Goal: Task Accomplishment & Management: Use online tool/utility

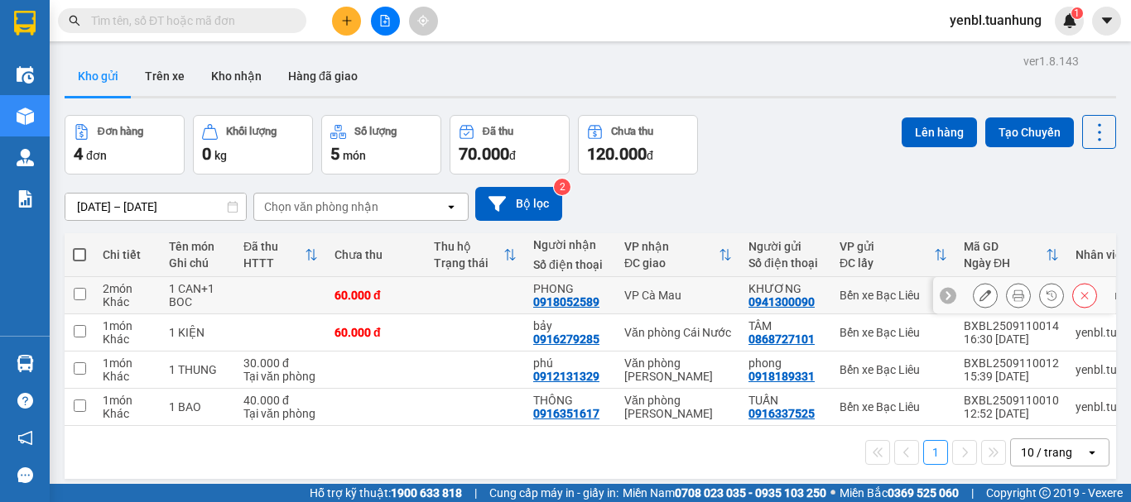
click at [81, 292] on input "checkbox" at bounding box center [80, 294] width 12 height 12
checkbox input "true"
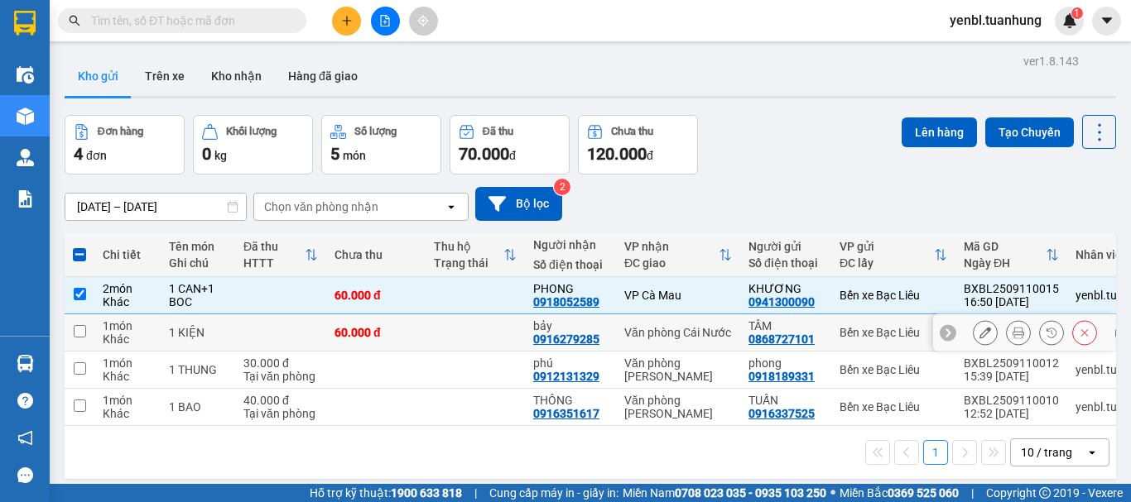
click at [79, 328] on input "checkbox" at bounding box center [80, 331] width 12 height 12
checkbox input "true"
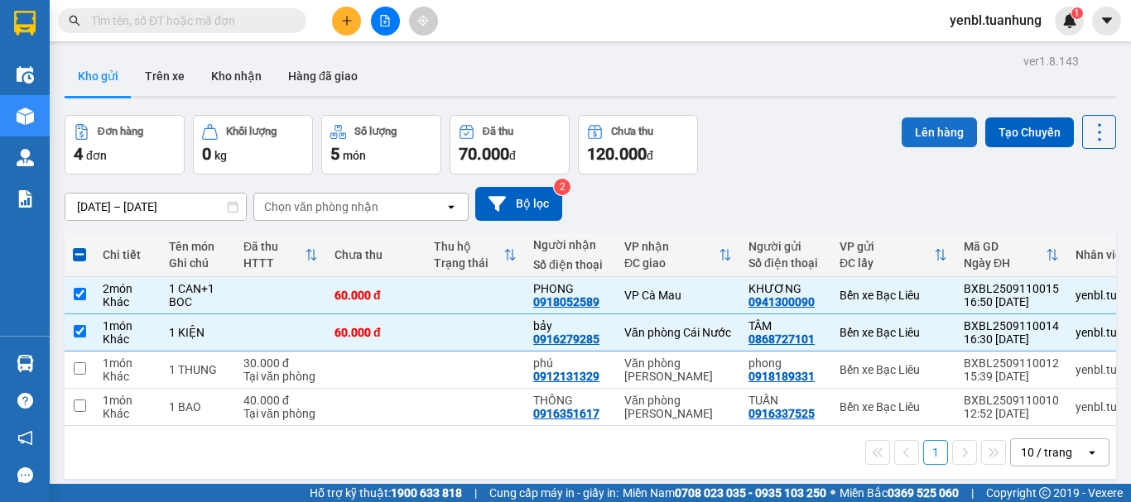
click at [915, 136] on button "Lên hàng" at bounding box center [938, 133] width 75 height 30
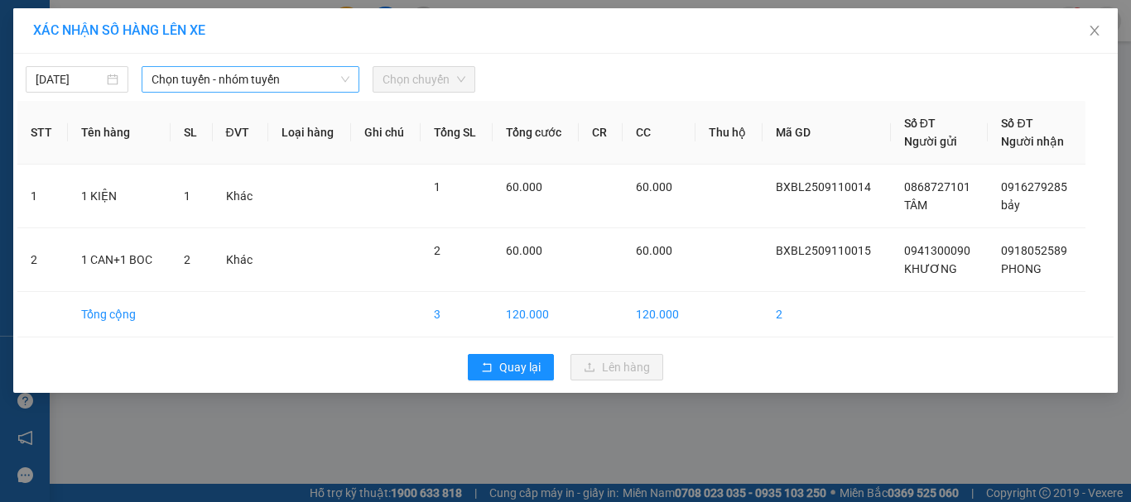
click at [192, 74] on span "Chọn tuyến - nhóm tuyến" at bounding box center [250, 79] width 198 height 25
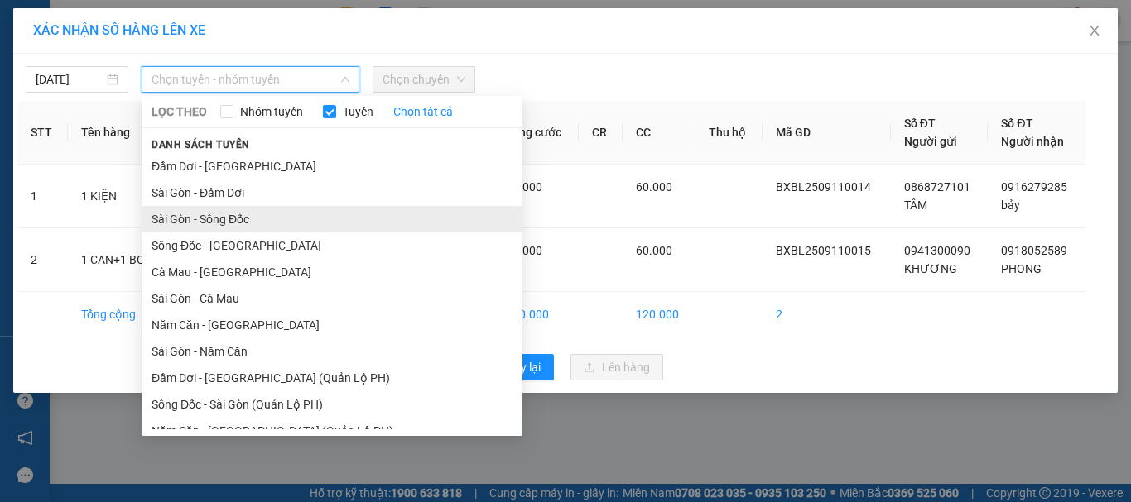
click at [250, 225] on li "Sài Gòn - Sông Đốc" at bounding box center [332, 219] width 381 height 26
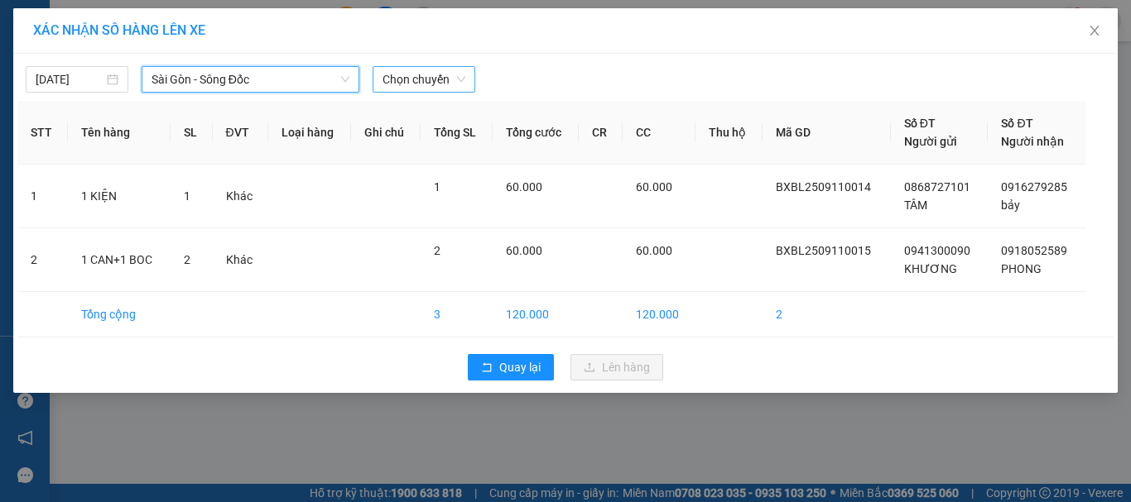
click at [449, 76] on span "Chọn chuyến" at bounding box center [423, 79] width 83 height 25
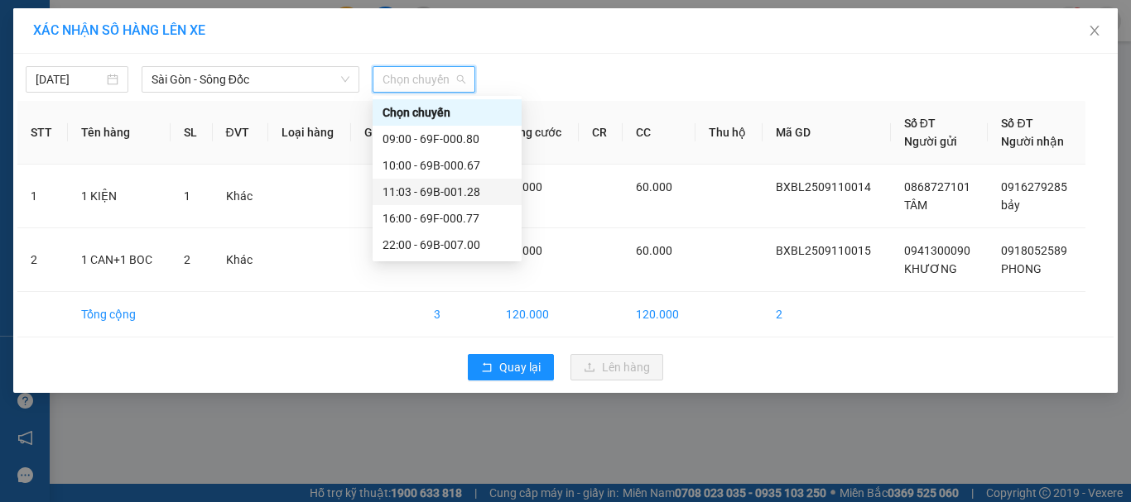
click at [455, 201] on div "11:03 - 69B-001.28" at bounding box center [447, 192] width 149 height 26
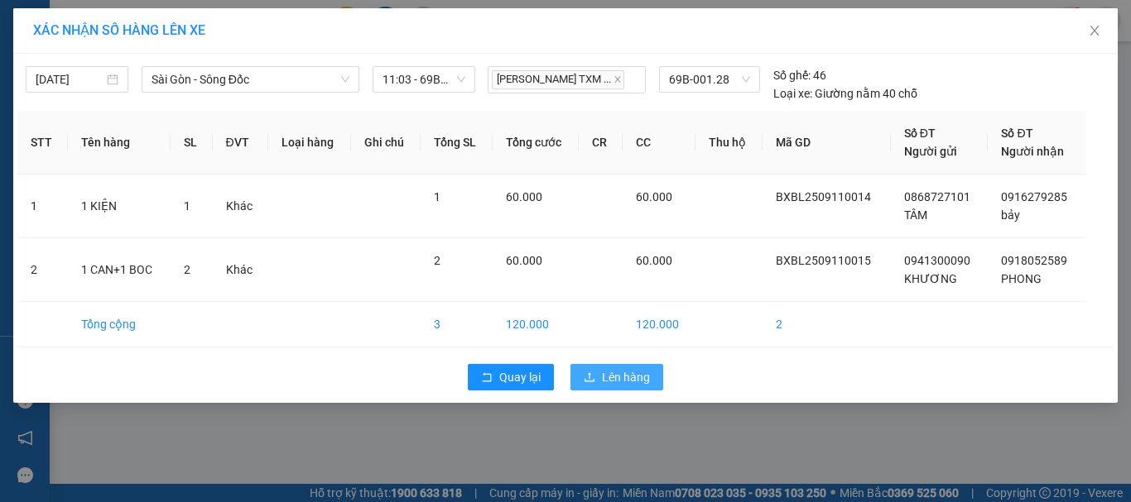
click at [624, 368] on span "Lên hàng" at bounding box center [626, 377] width 48 height 18
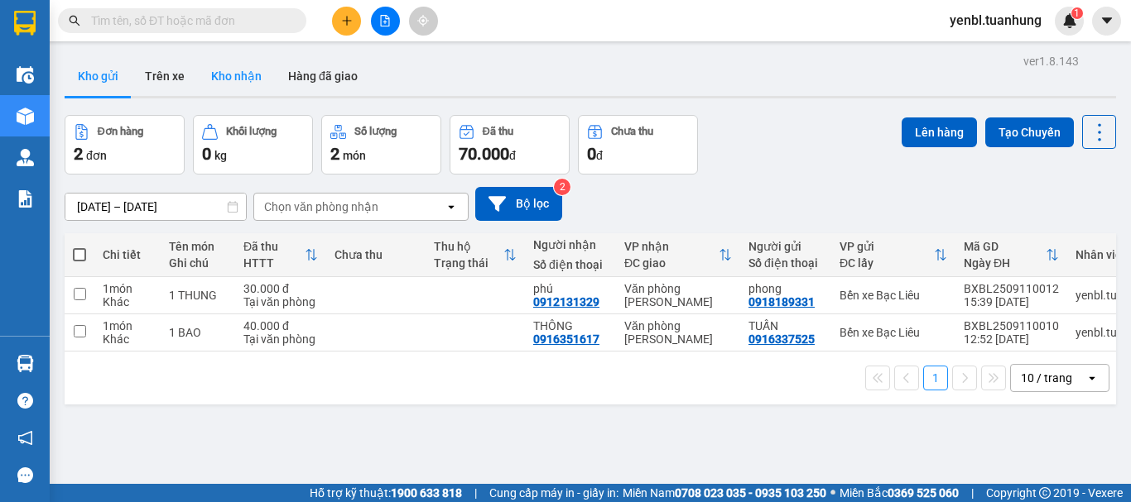
click at [217, 66] on button "Kho nhận" at bounding box center [236, 76] width 77 height 40
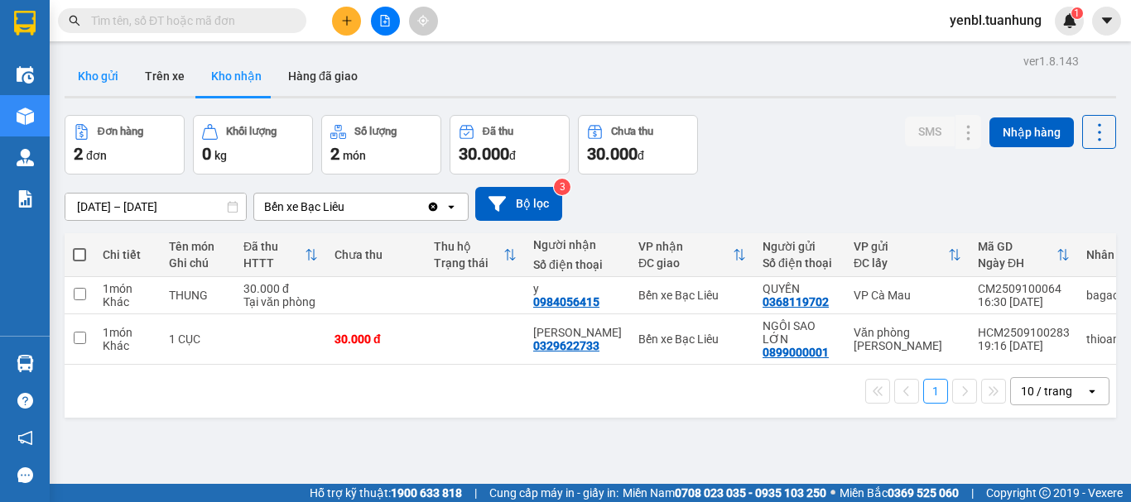
click at [113, 77] on button "Kho gửi" at bounding box center [98, 76] width 67 height 40
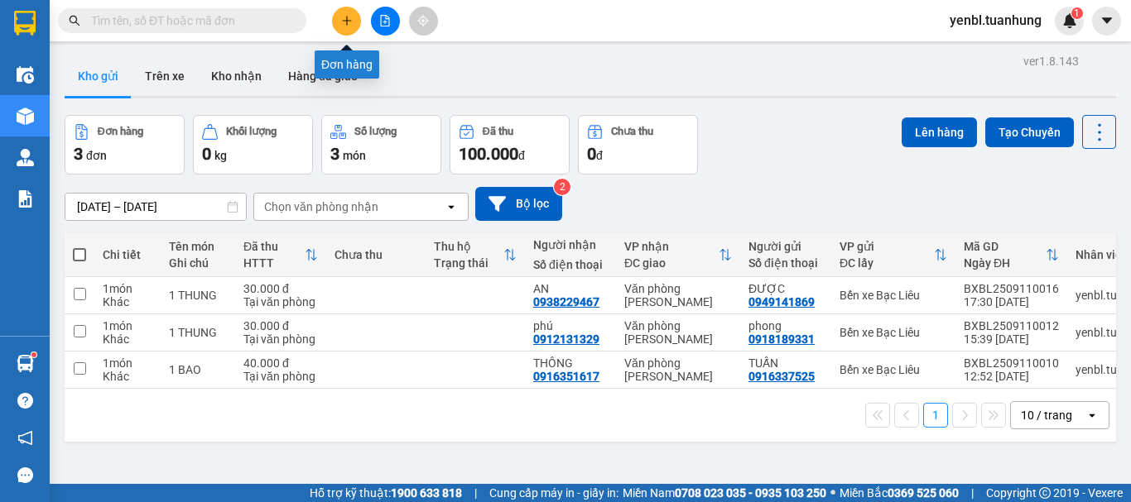
click at [347, 13] on button at bounding box center [346, 21] width 29 height 29
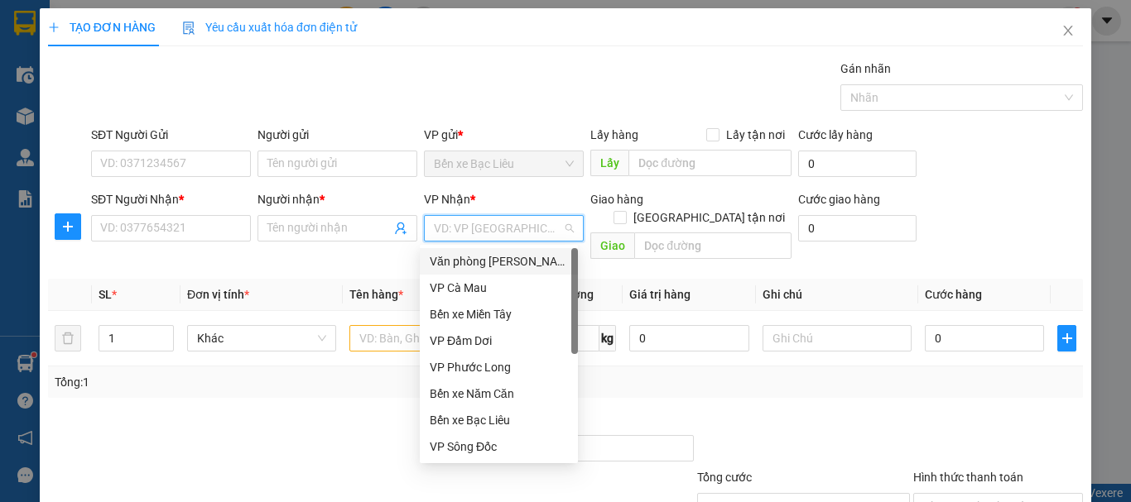
click at [458, 228] on input "search" at bounding box center [498, 228] width 128 height 25
click at [473, 286] on div "VP Cà Mau" at bounding box center [499, 288] width 138 height 18
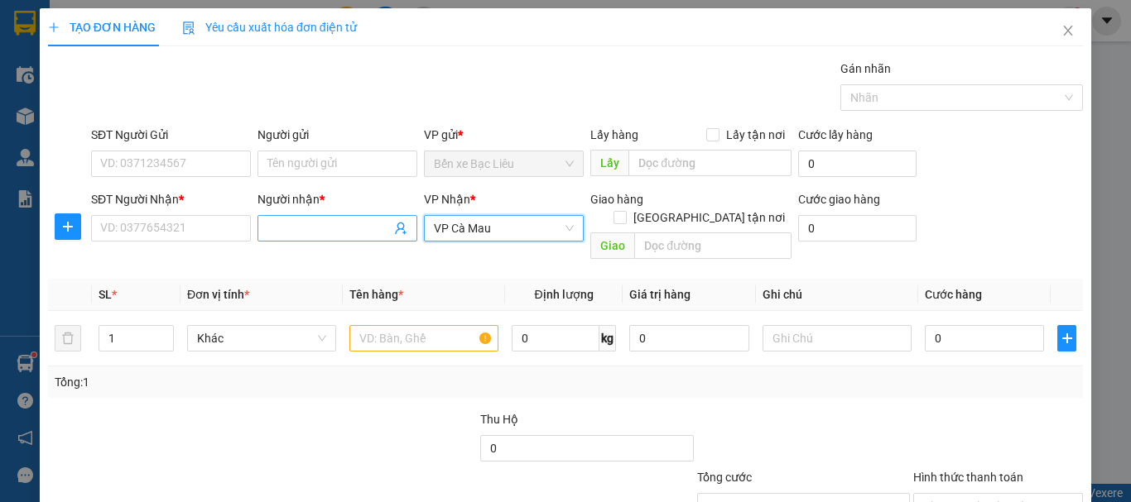
click at [314, 233] on input "Người nhận *" at bounding box center [328, 228] width 123 height 18
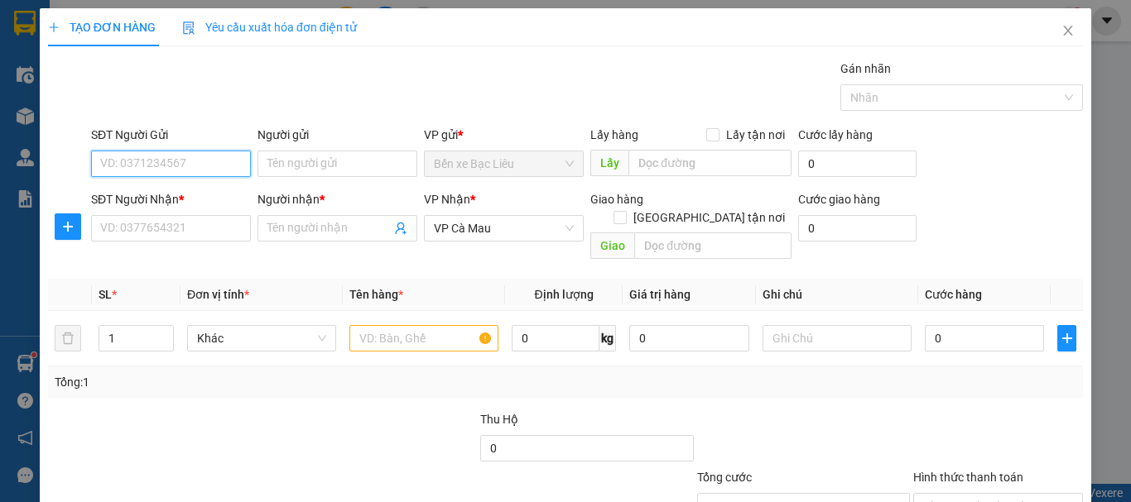
click at [121, 160] on input "SĐT Người Gửi" at bounding box center [171, 164] width 160 height 26
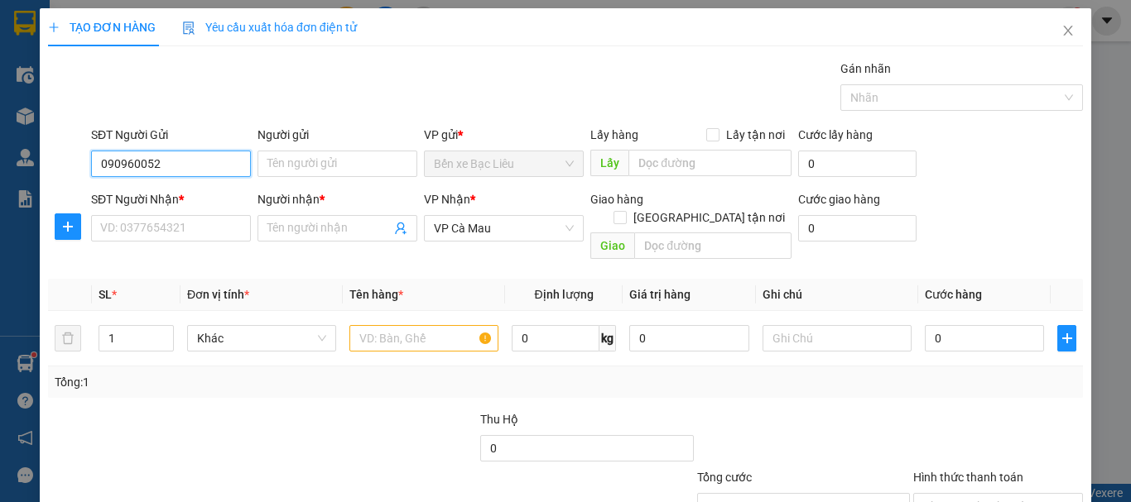
type input "0909600525"
click at [146, 196] on div "0909600525 - SƠN" at bounding box center [169, 197] width 138 height 18
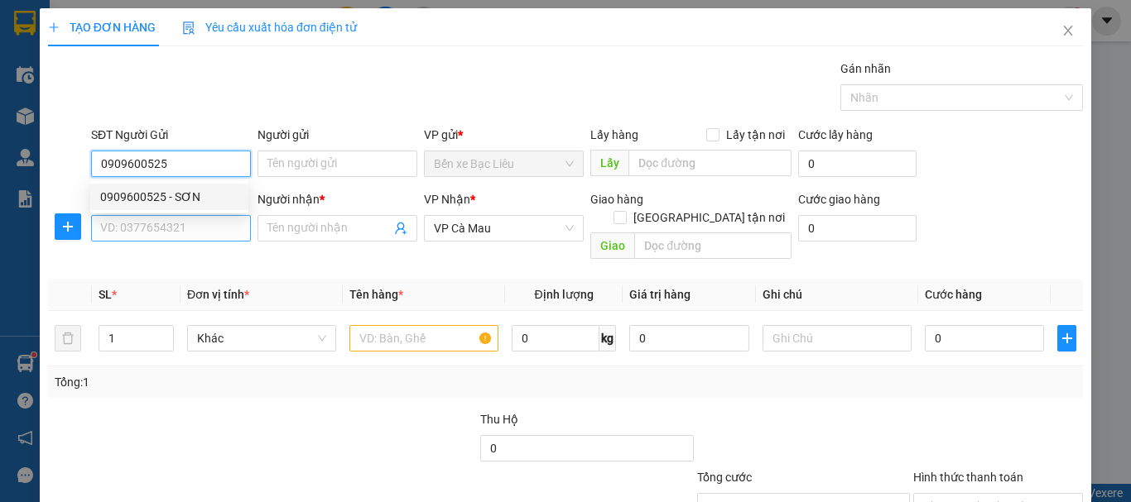
type input "SƠN"
type input "0909600525"
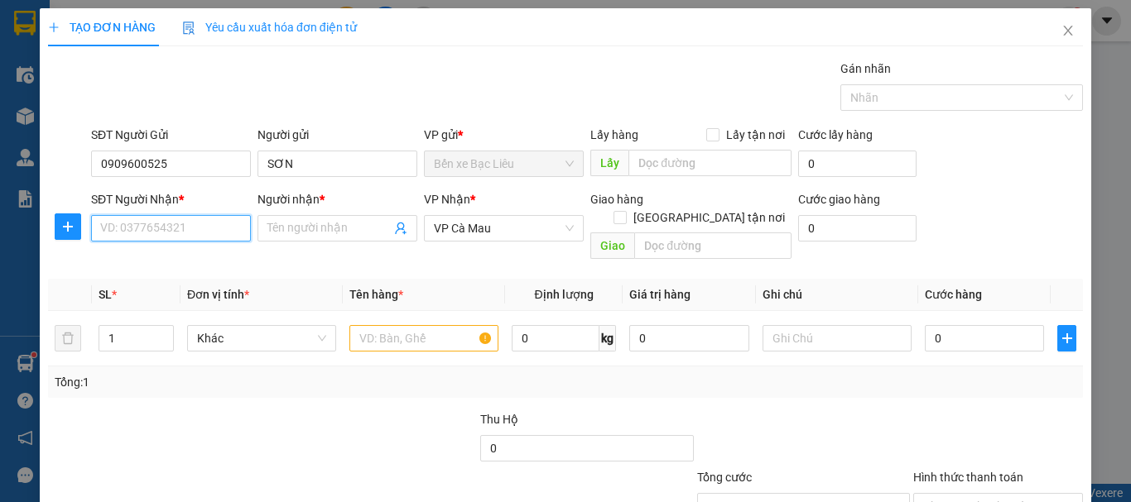
click at [154, 233] on input "SĐT Người Nhận *" at bounding box center [171, 228] width 160 height 26
click at [182, 291] on div "0948324381 - NHÁNH" at bounding box center [169, 288] width 138 height 18
type input "0948324381"
type input "NHÁNH"
click at [394, 325] on input "text" at bounding box center [423, 338] width 149 height 26
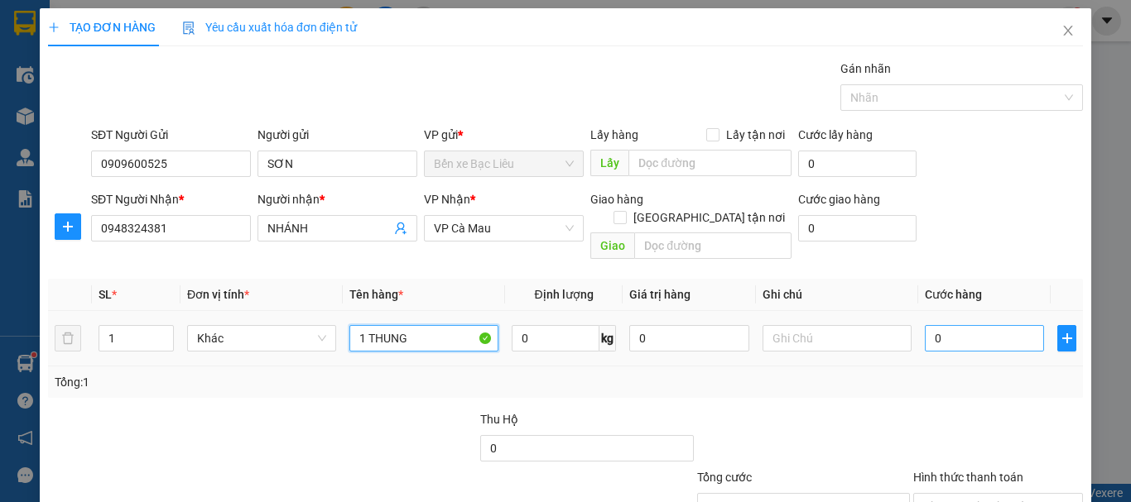
type input "1 THUNG"
click at [975, 332] on input "0" at bounding box center [984, 338] width 119 height 26
type input "3"
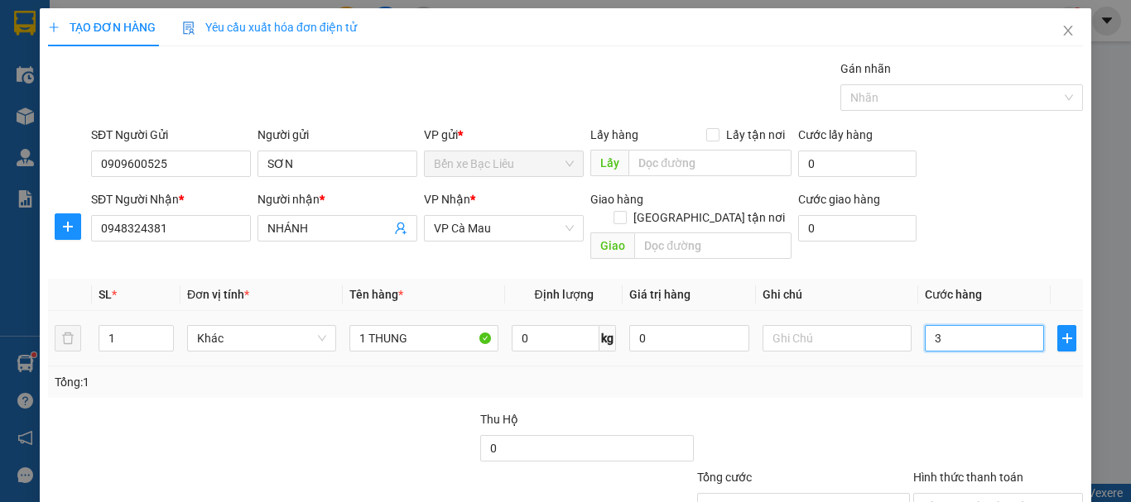
type input "30"
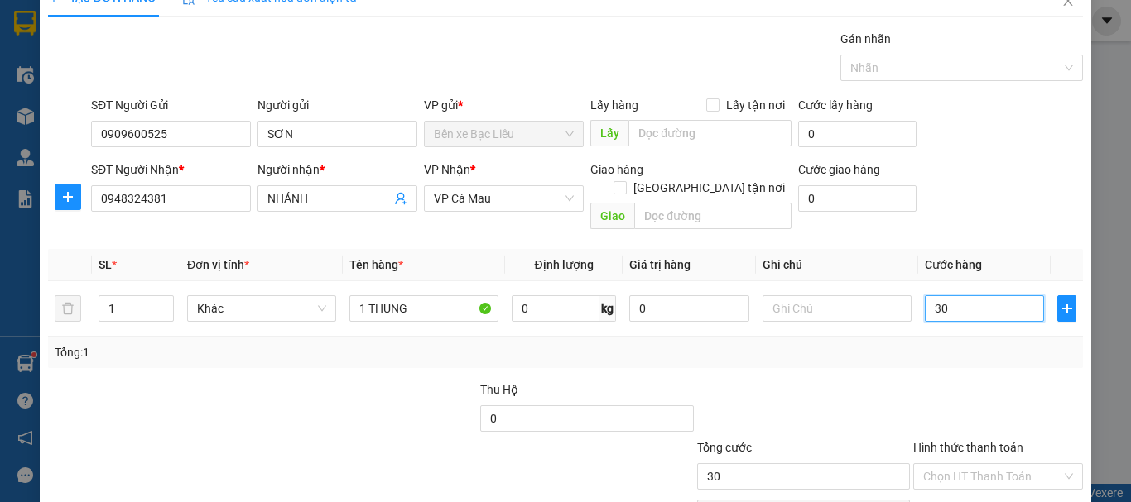
scroll to position [83, 0]
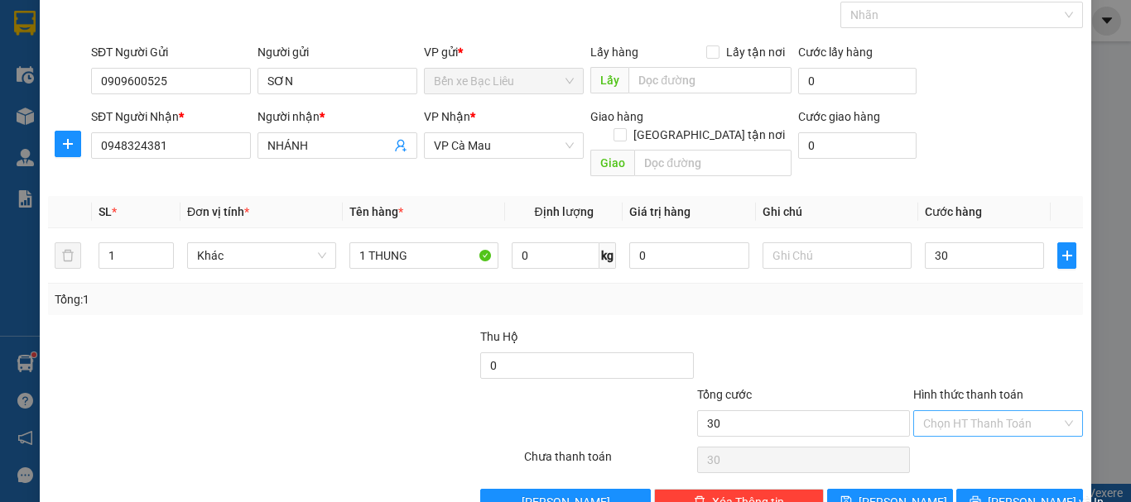
type input "30.000"
click at [935, 411] on input "Hình thức thanh toán" at bounding box center [992, 423] width 138 height 25
click at [948, 435] on div "Tại văn phòng" at bounding box center [988, 439] width 148 height 18
type input "0"
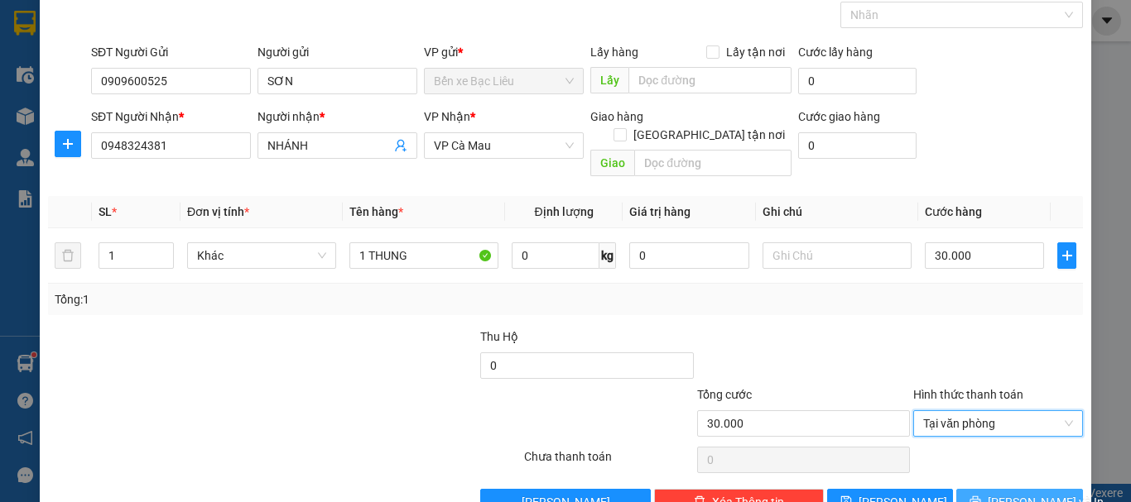
click at [998, 493] on span "[PERSON_NAME] và In" at bounding box center [1046, 502] width 116 height 18
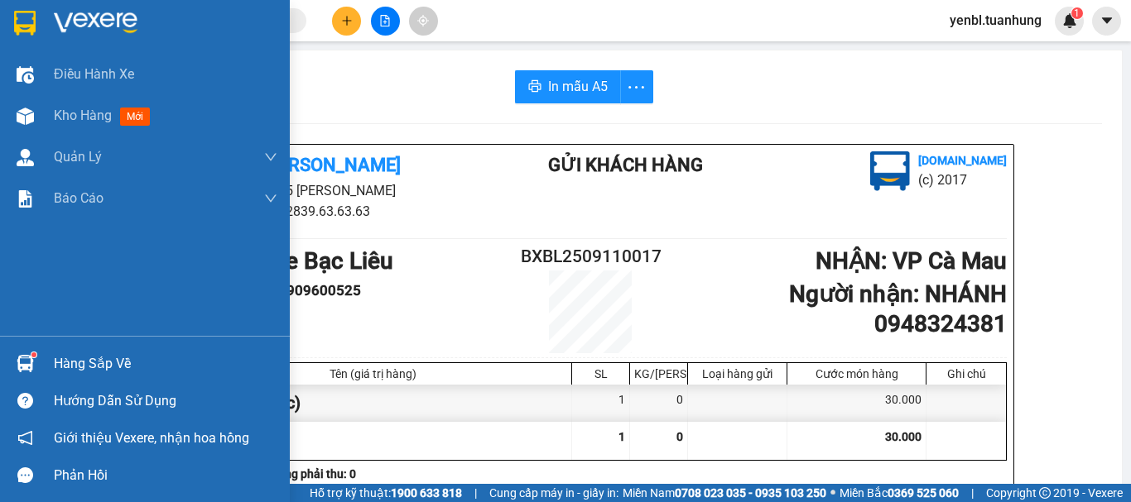
click at [66, 363] on div "Hàng sắp về" at bounding box center [166, 364] width 224 height 25
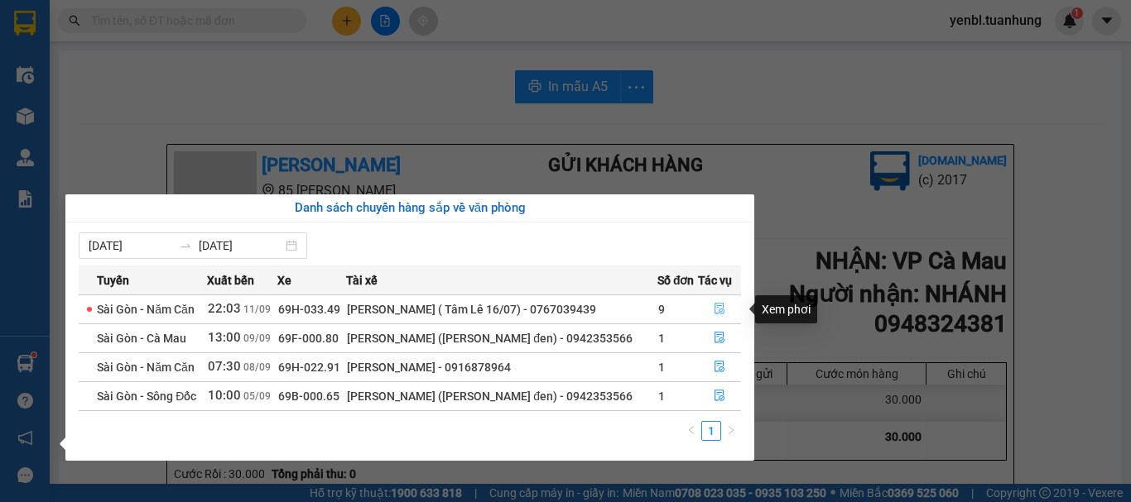
click at [716, 312] on icon "file-done" at bounding box center [720, 309] width 12 height 12
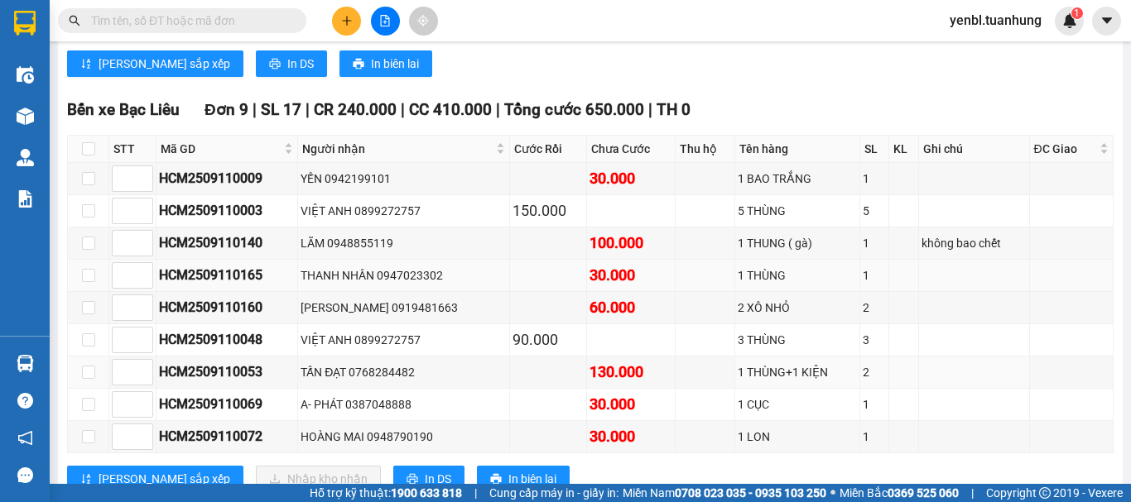
scroll to position [5132, 0]
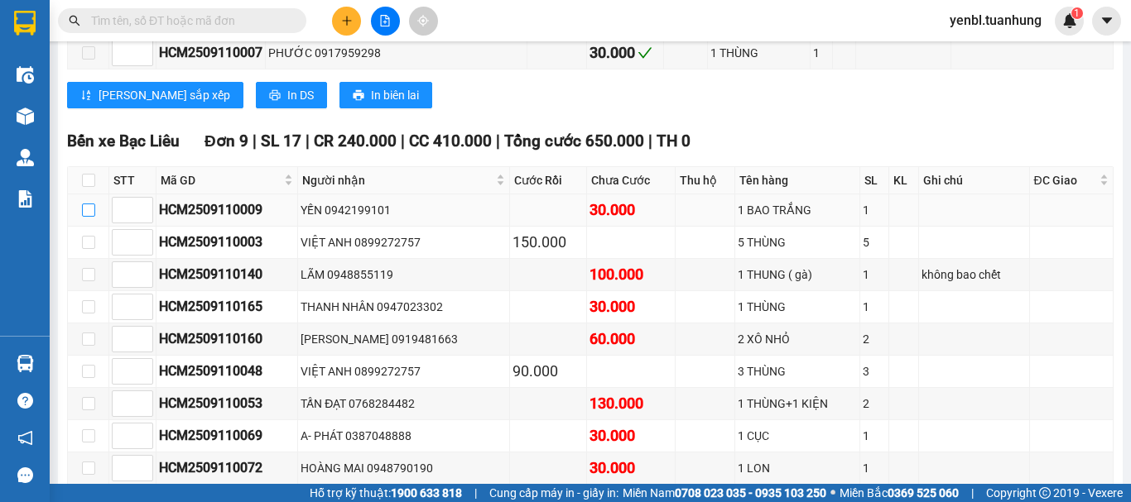
click at [89, 217] on input "checkbox" at bounding box center [88, 210] width 13 height 13
checkbox input "true"
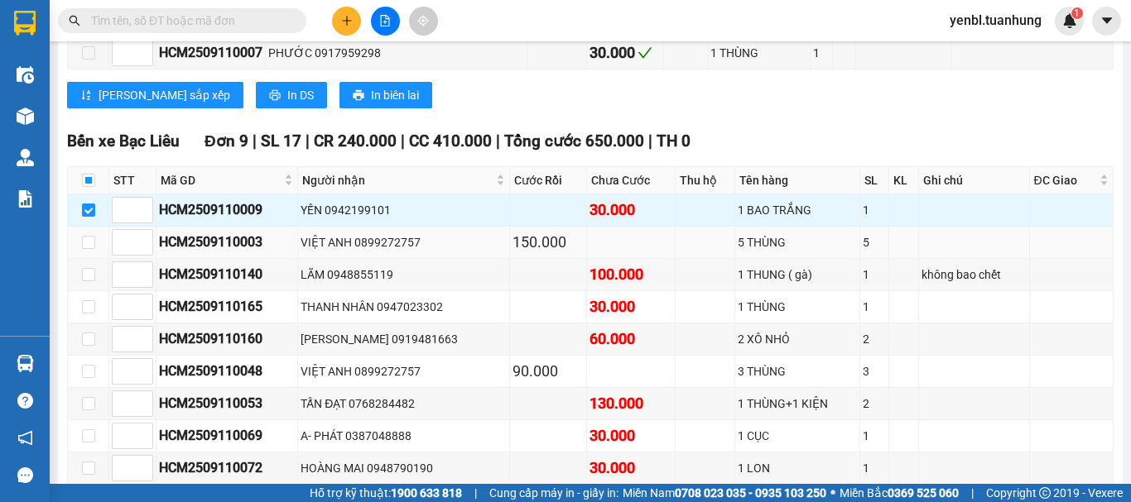
click at [96, 259] on td at bounding box center [88, 243] width 41 height 32
click at [94, 249] on input "checkbox" at bounding box center [88, 242] width 13 height 13
checkbox input "true"
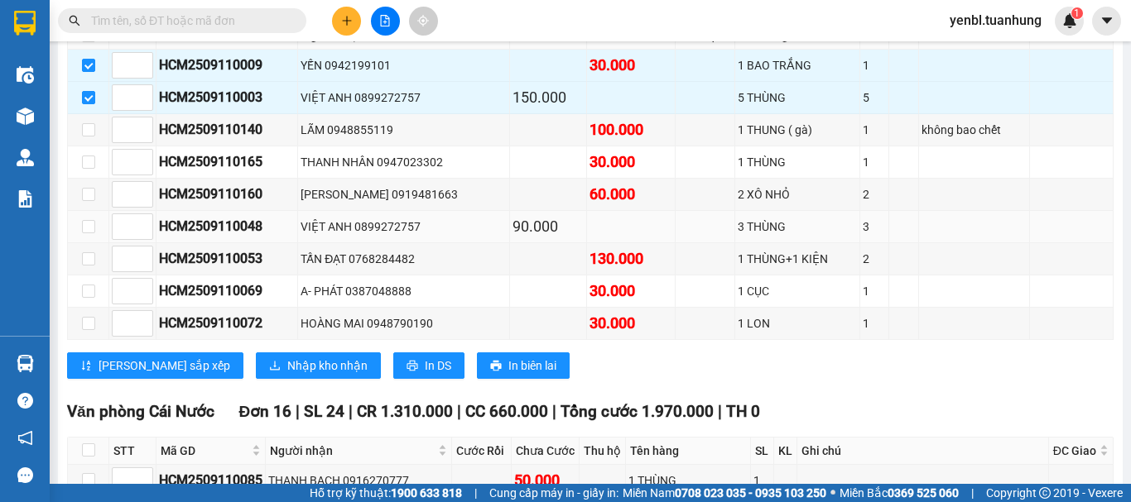
scroll to position [5298, 0]
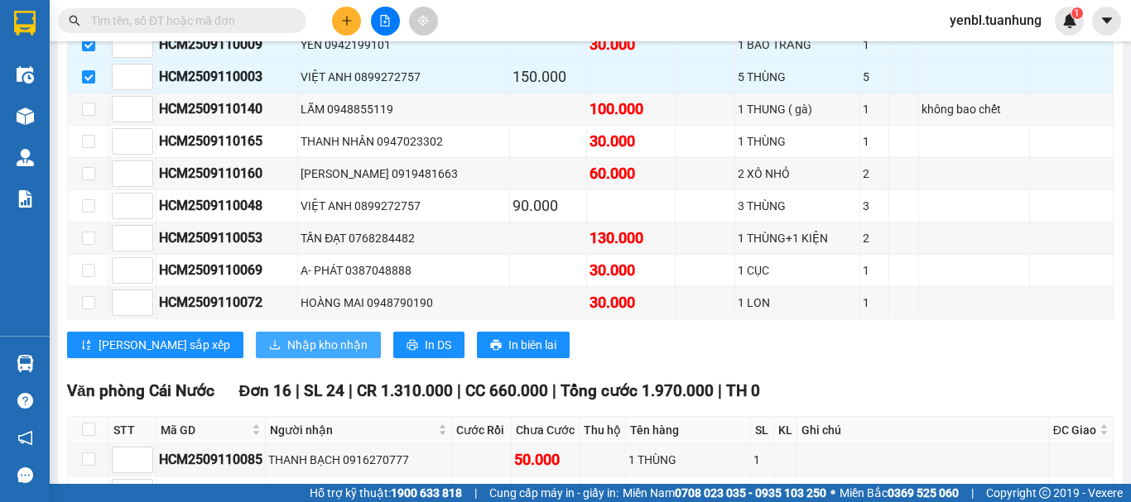
click at [287, 354] on span "Nhập kho nhận" at bounding box center [327, 345] width 80 height 18
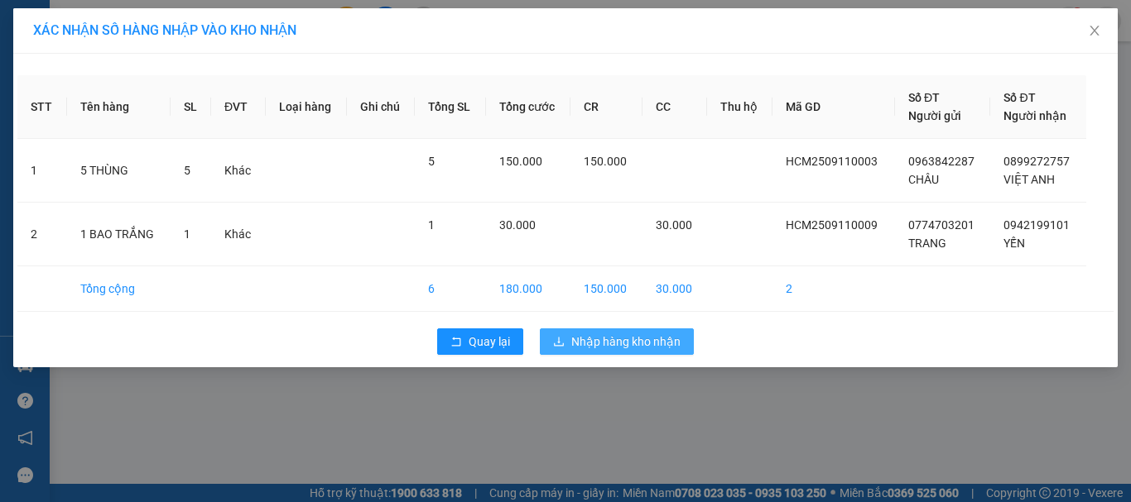
click at [603, 348] on span "Nhập hàng kho nhận" at bounding box center [625, 342] width 109 height 18
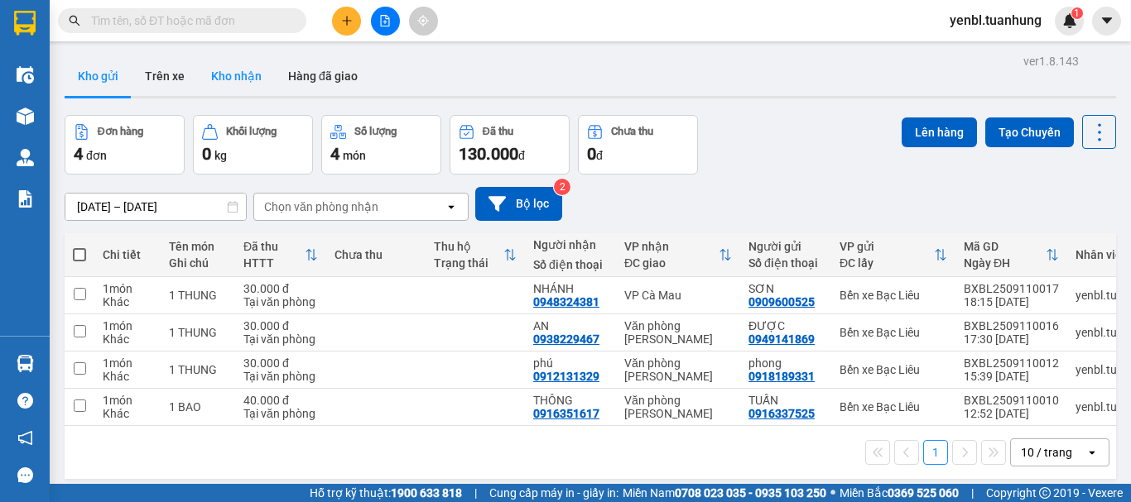
click at [258, 62] on button "Kho nhận" at bounding box center [236, 76] width 77 height 40
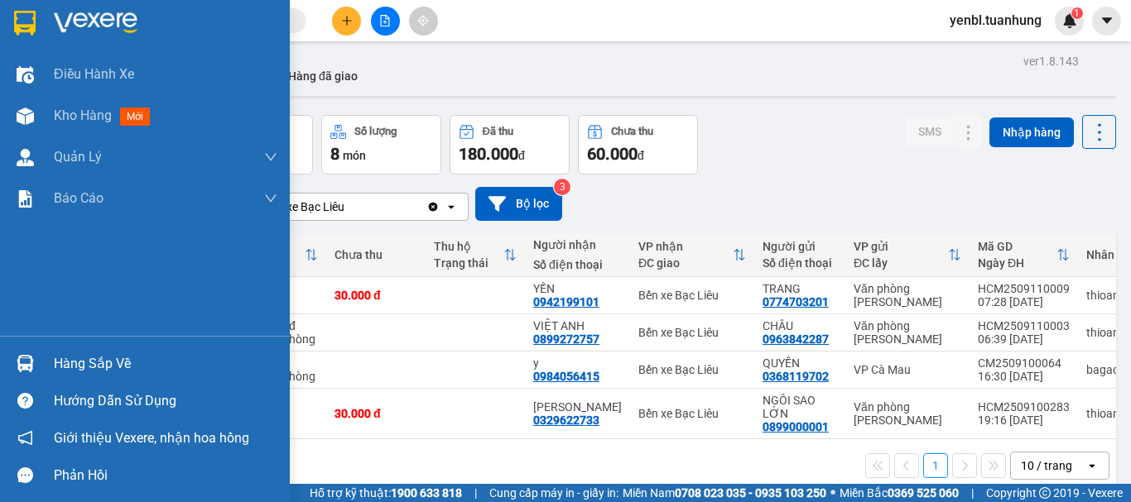
click at [28, 363] on img at bounding box center [25, 363] width 17 height 17
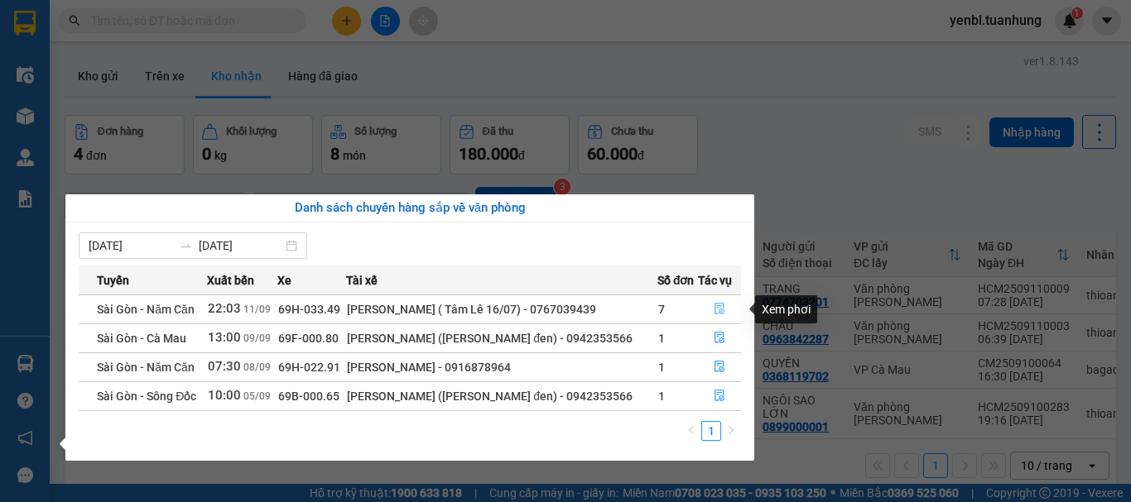
click at [709, 310] on button "button" at bounding box center [719, 309] width 41 height 26
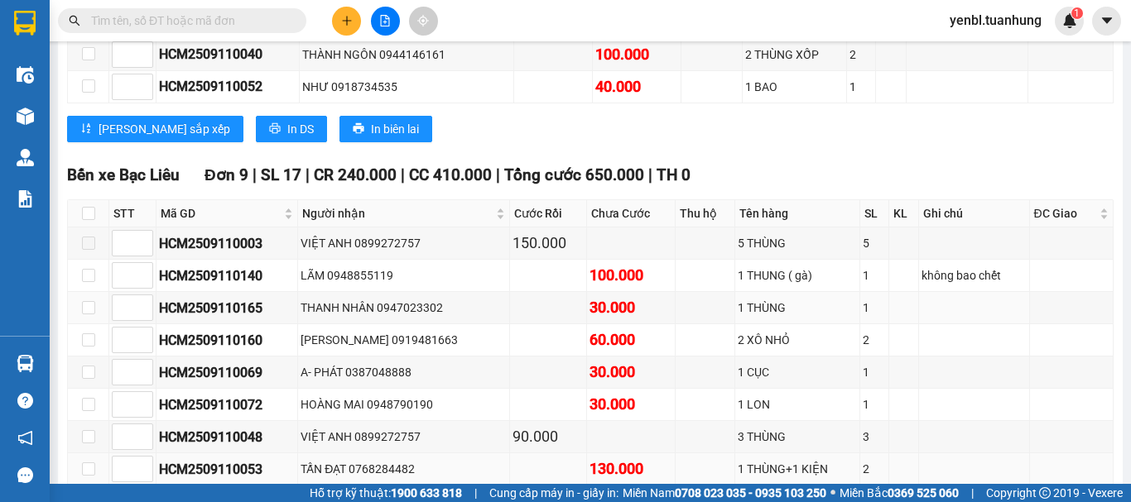
scroll to position [6457, 0]
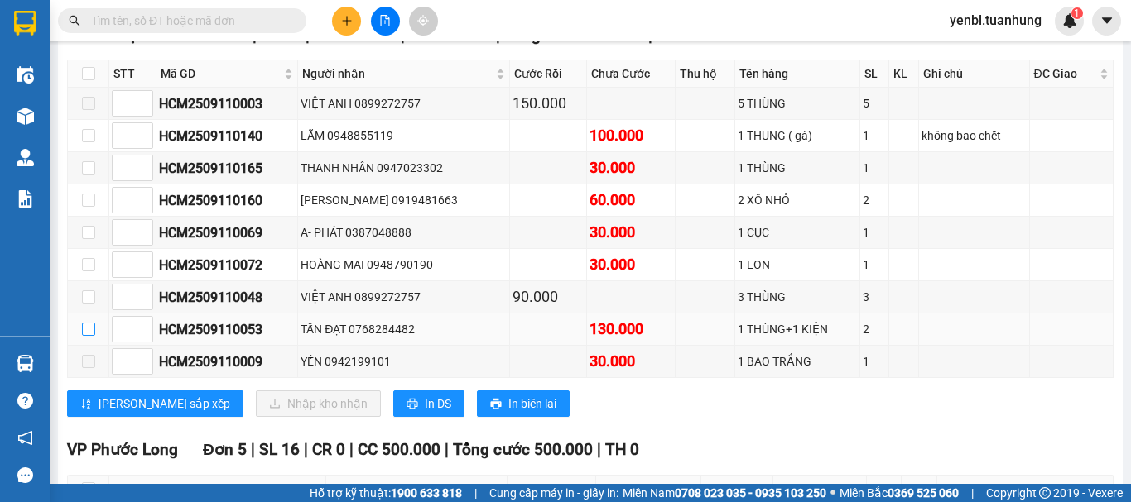
click at [91, 336] on input "checkbox" at bounding box center [88, 329] width 13 height 13
checkbox input "true"
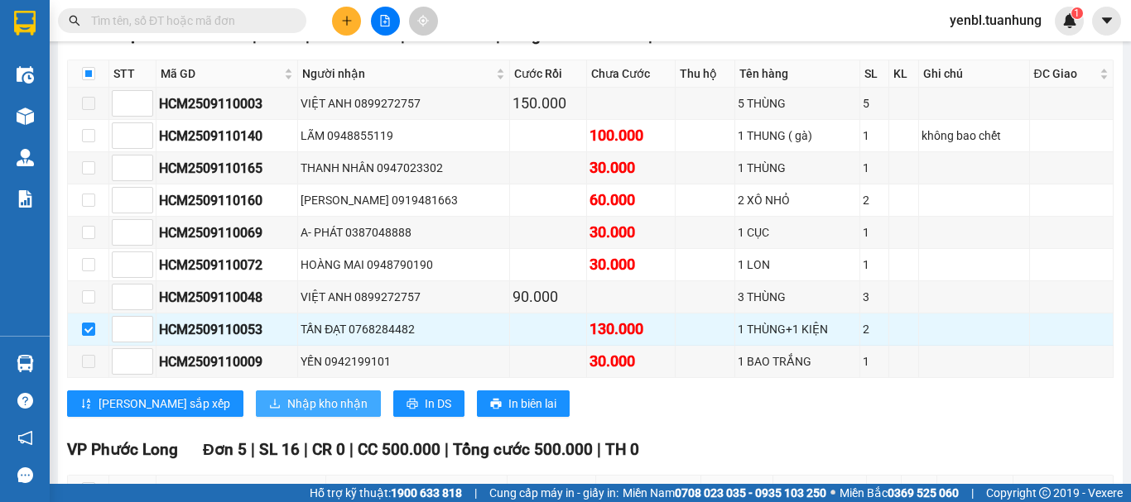
click at [256, 417] on button "Nhập kho nhận" at bounding box center [318, 404] width 125 height 26
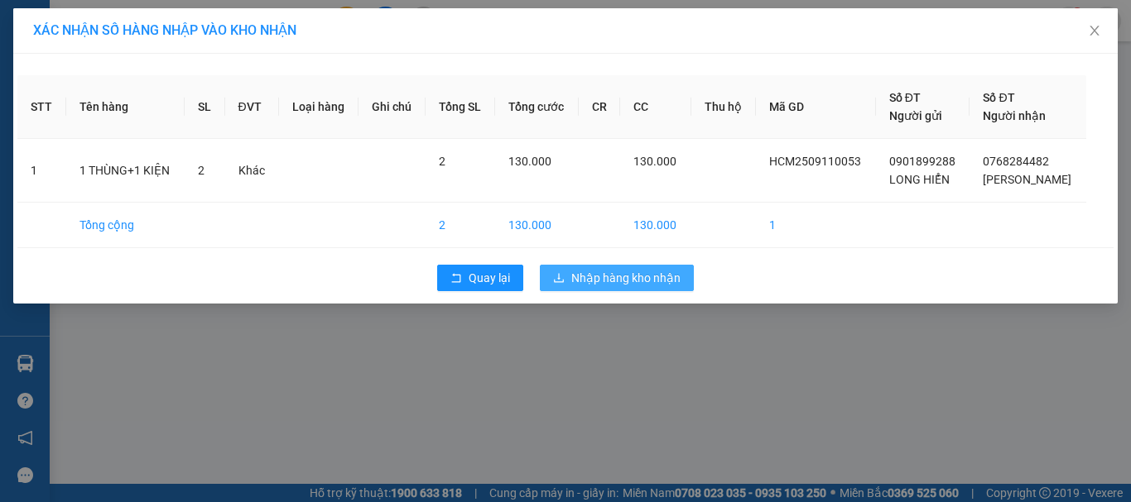
click at [617, 277] on span "Nhập hàng kho nhận" at bounding box center [625, 278] width 109 height 18
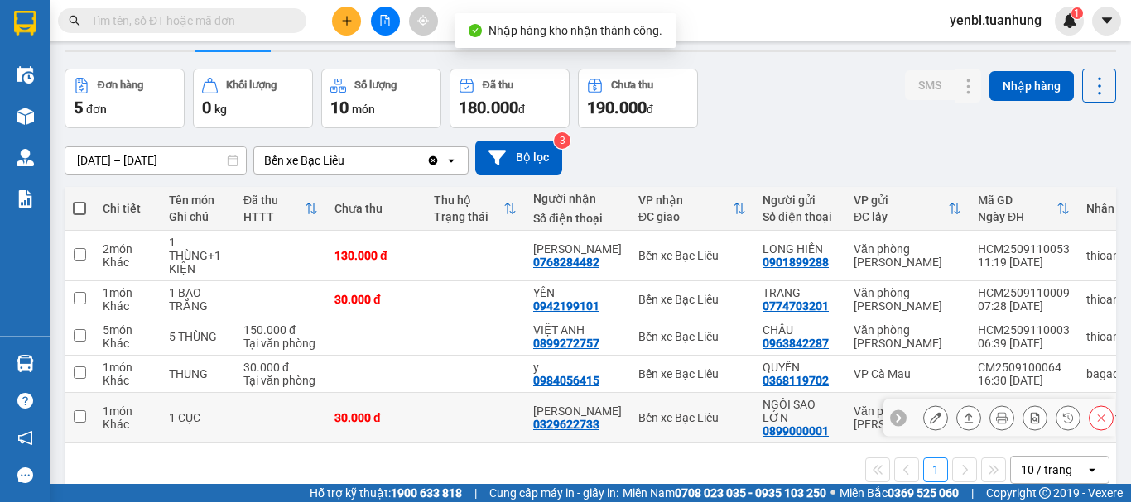
scroll to position [80, 0]
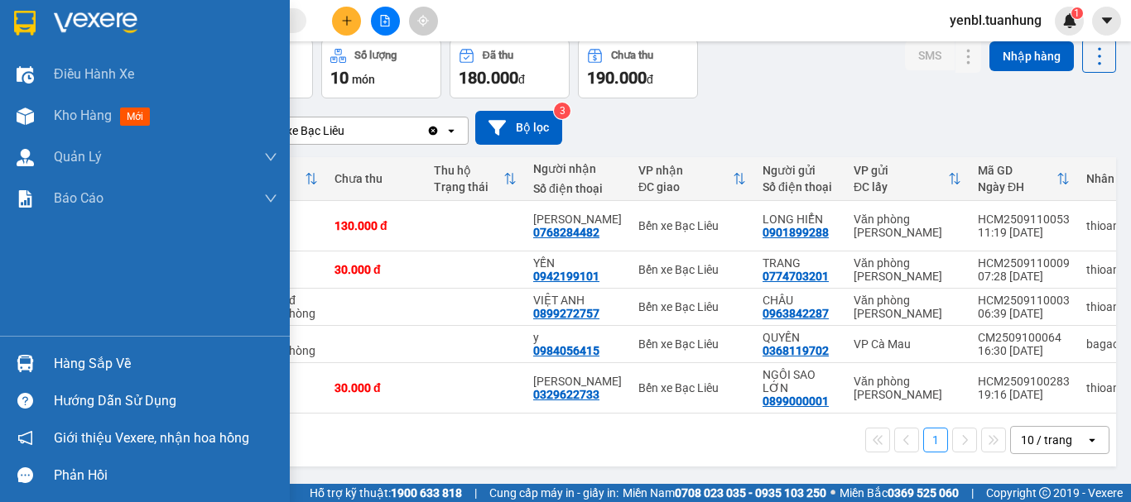
click at [71, 359] on div "Hàng sắp về" at bounding box center [166, 364] width 224 height 25
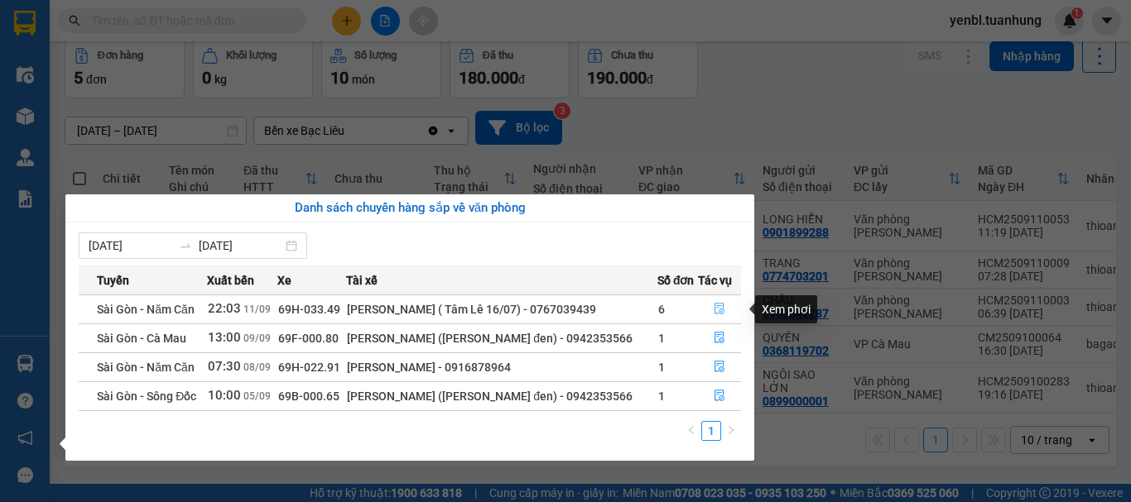
click at [718, 312] on icon "file-done" at bounding box center [719, 310] width 10 height 12
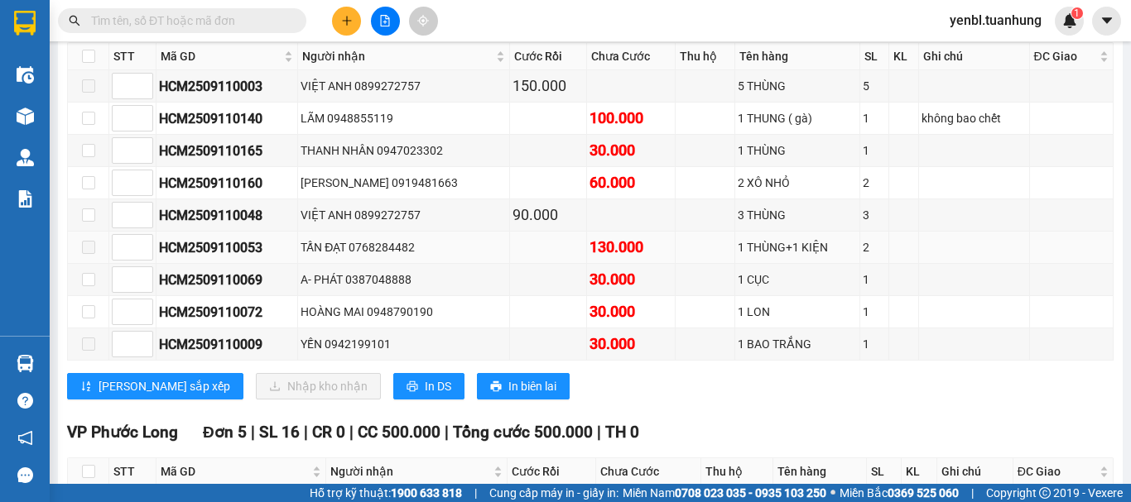
scroll to position [6473, 0]
click at [89, 255] on span at bounding box center [88, 248] width 13 height 13
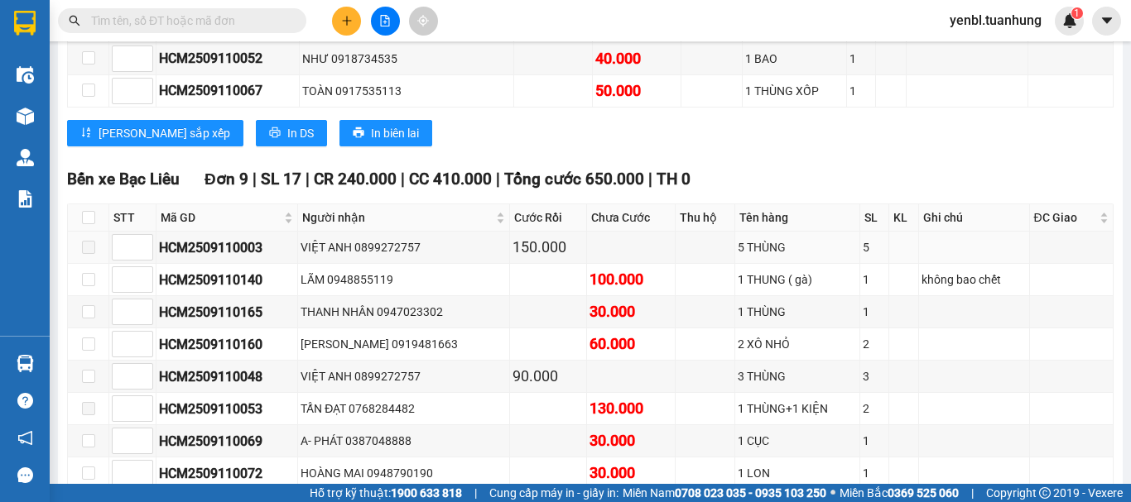
scroll to position [6308, 0]
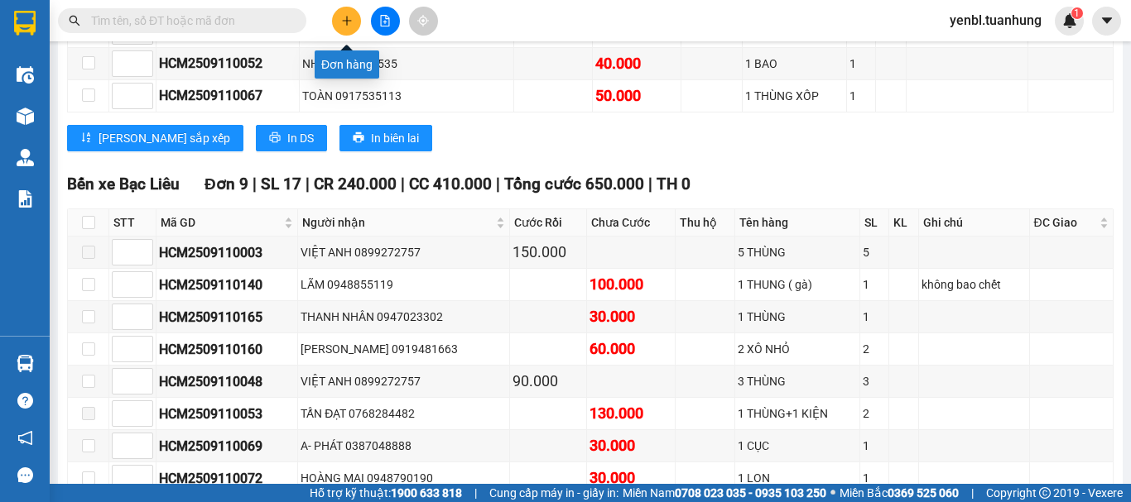
click at [340, 13] on button at bounding box center [346, 21] width 29 height 29
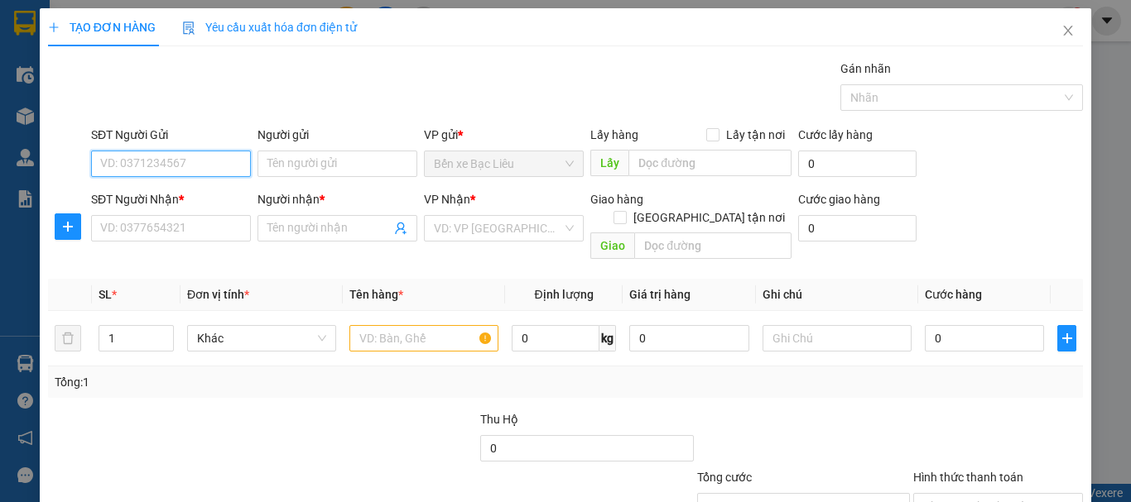
click at [162, 171] on input "SĐT Người Gửi" at bounding box center [171, 164] width 160 height 26
type input "0859596643"
click at [191, 203] on div "0859596643 - NK [GEOGRAPHIC_DATA]" at bounding box center [202, 197] width 204 height 18
type input "NK VĨNH HƯNG"
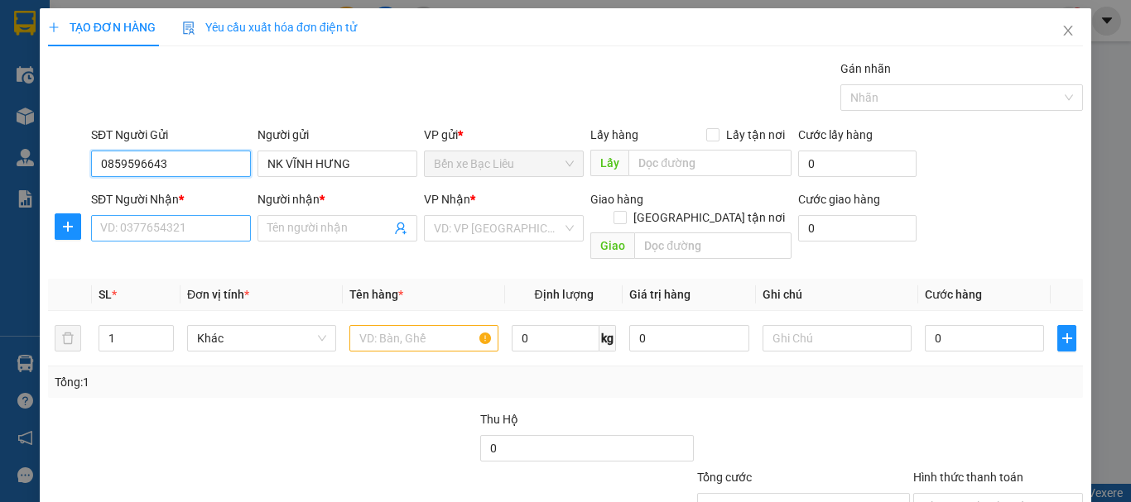
type input "0859596643"
click at [188, 228] on input "SĐT Người Nhận *" at bounding box center [171, 228] width 160 height 26
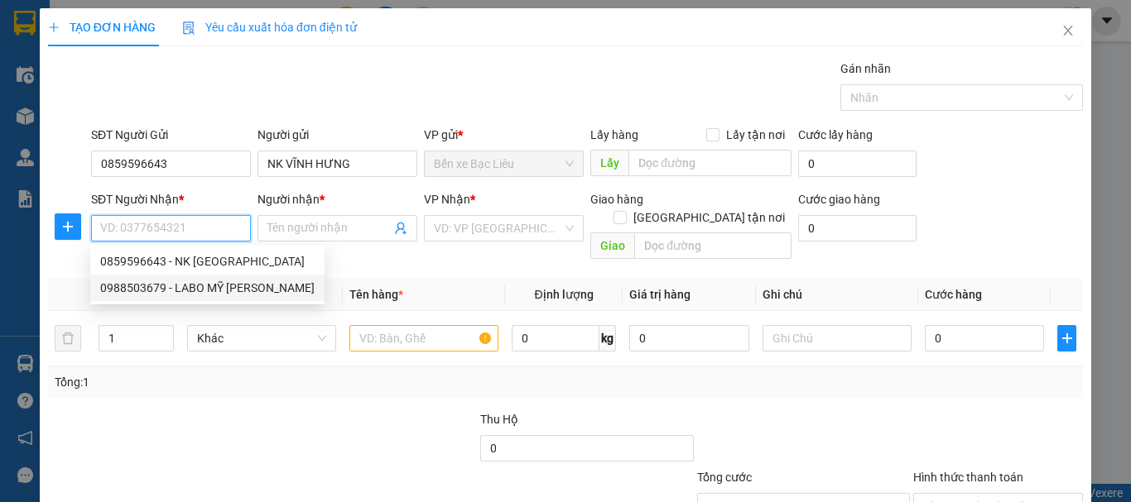
click at [210, 295] on div "0988503679 - LABO MỸ [PERSON_NAME]" at bounding box center [207, 288] width 214 height 18
type input "0988503679"
type input "LABO MỸ Á"
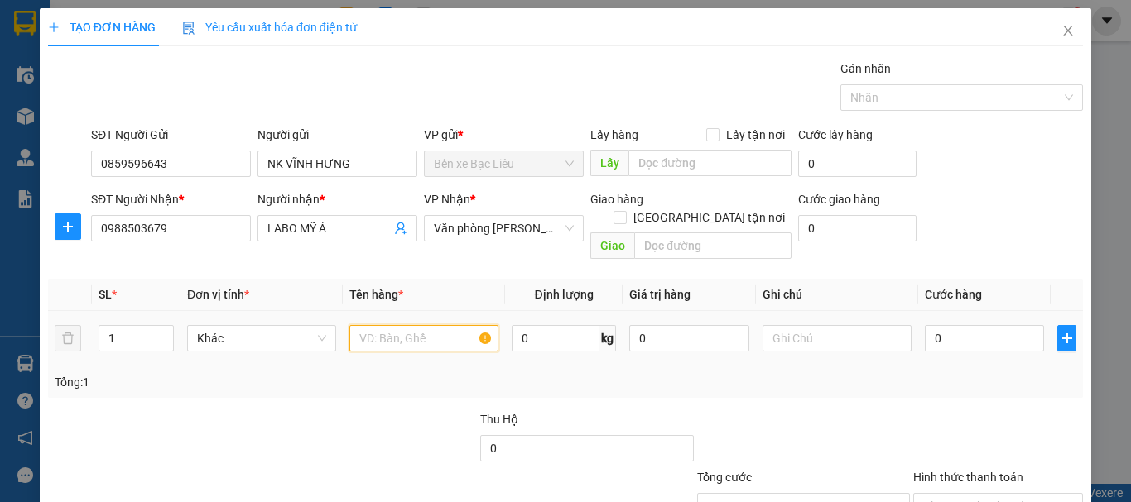
click at [373, 325] on input "text" at bounding box center [423, 338] width 149 height 26
type input "1 HÔP"
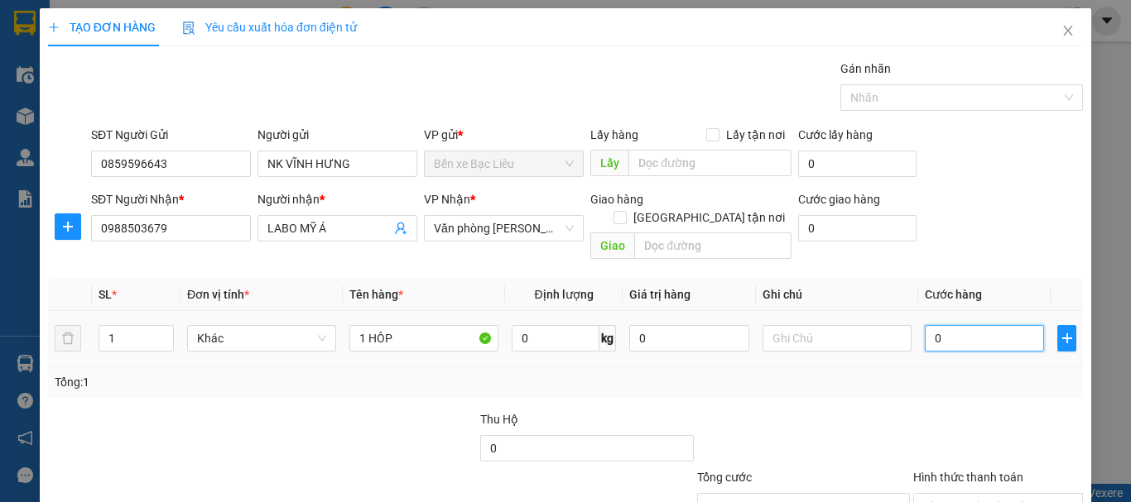
click at [947, 325] on input "0" at bounding box center [984, 338] width 119 height 26
type input "3"
type input "30"
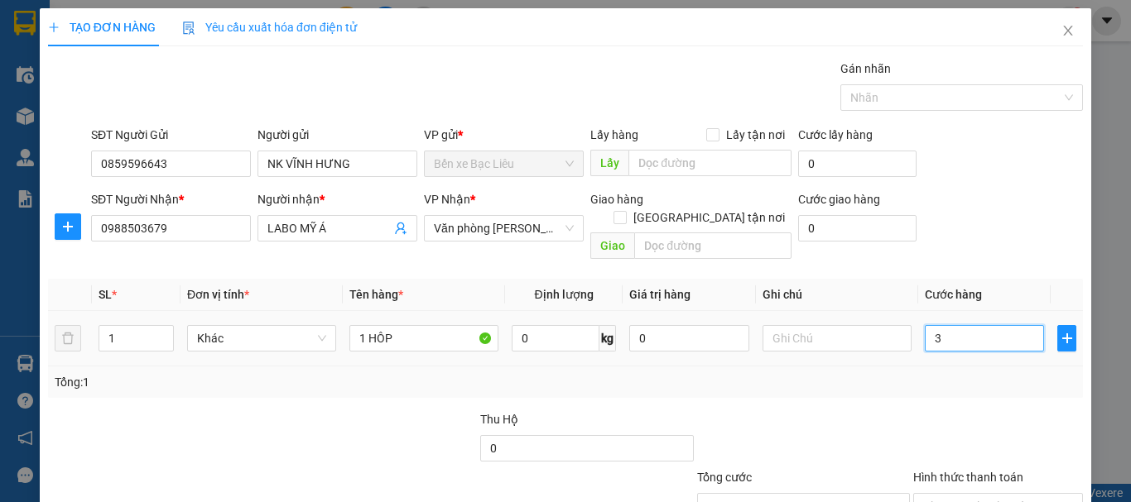
type input "30"
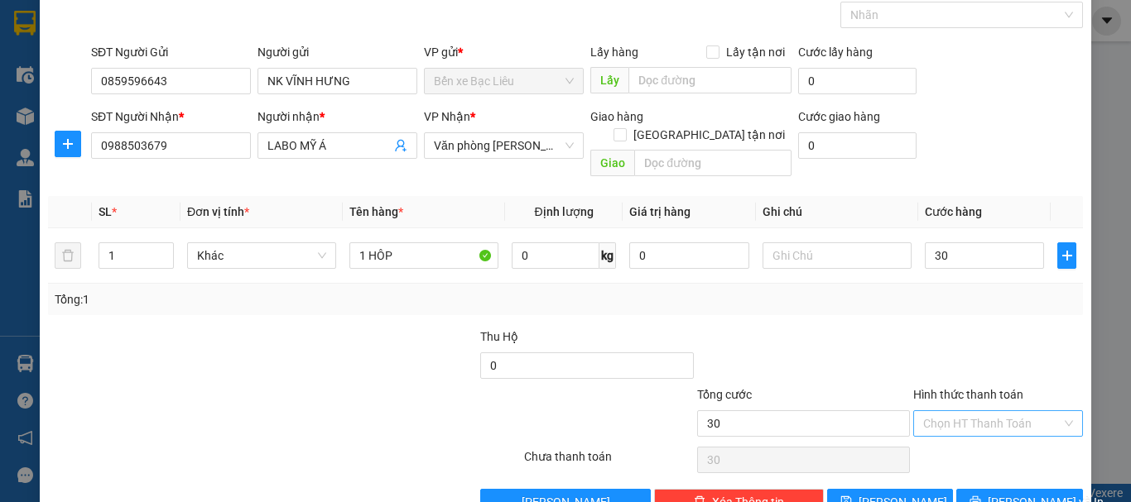
type input "30.000"
click at [964, 411] on input "Hình thức thanh toán" at bounding box center [992, 423] width 138 height 25
drag, startPoint x: 931, startPoint y: 434, endPoint x: 934, endPoint y: 420, distance: 14.3
click at [930, 434] on div "Tại văn phòng" at bounding box center [988, 439] width 148 height 18
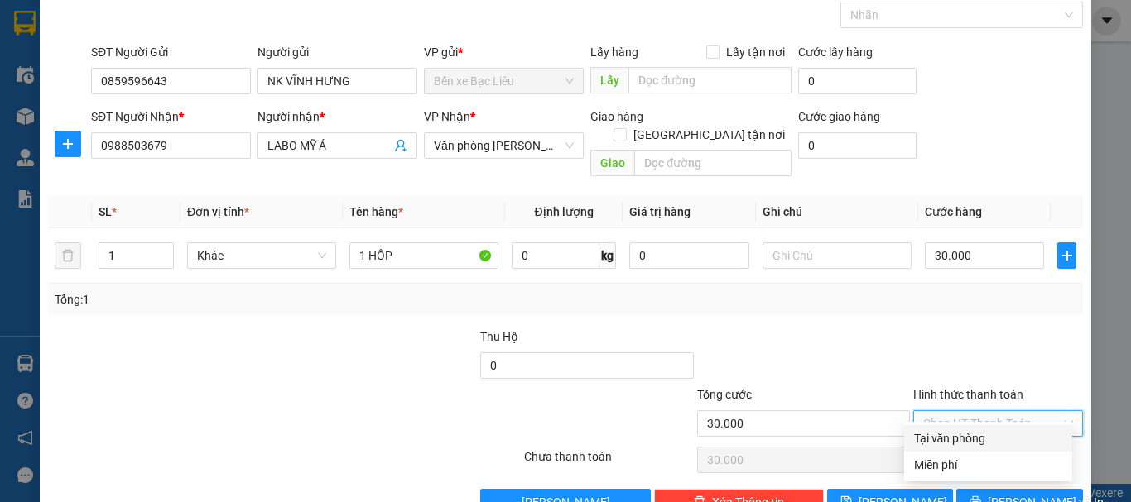
type input "0"
click at [988, 437] on div "Tại văn phòng" at bounding box center [988, 439] width 148 height 18
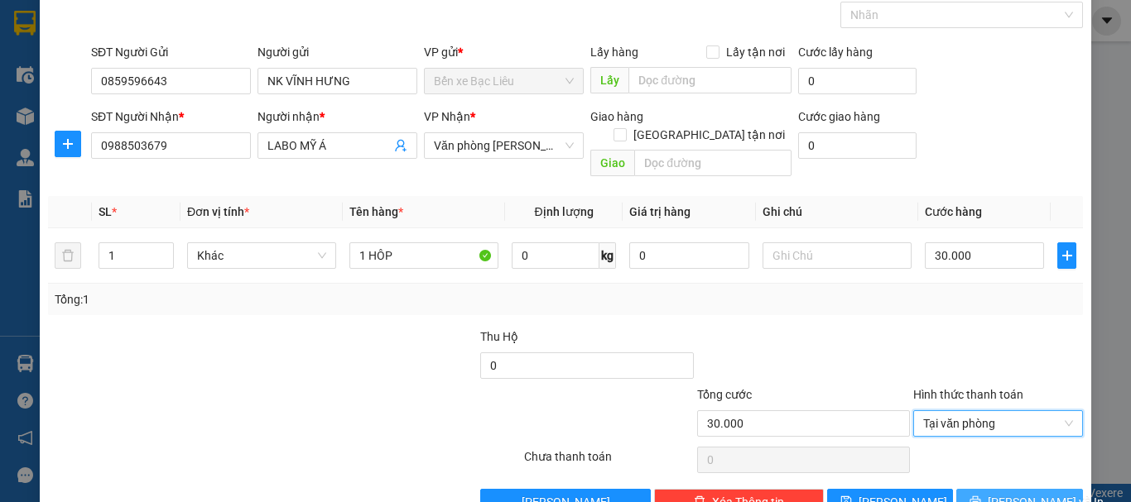
click at [981, 496] on icon "printer" at bounding box center [975, 502] width 12 height 12
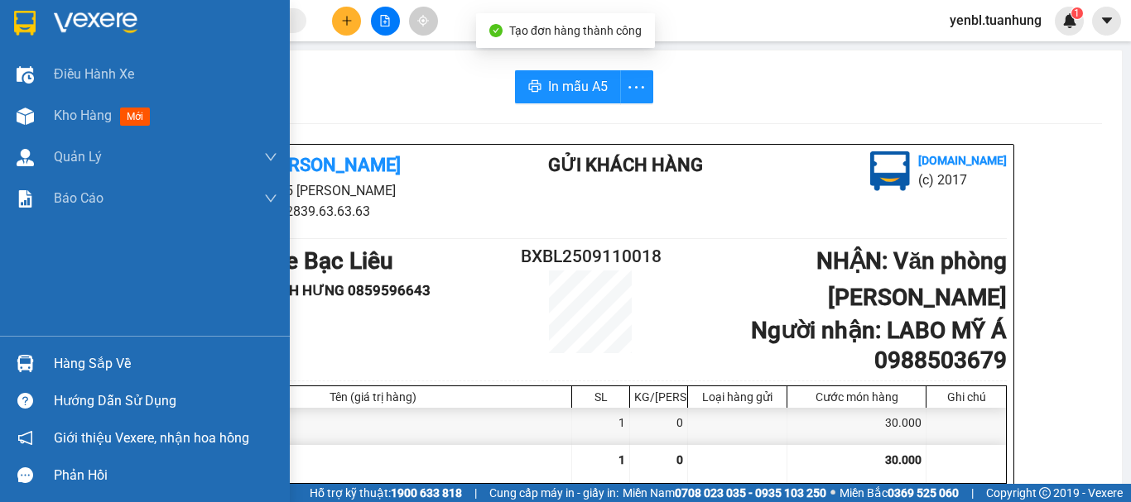
click at [77, 108] on span "Kho hàng" at bounding box center [83, 116] width 58 height 16
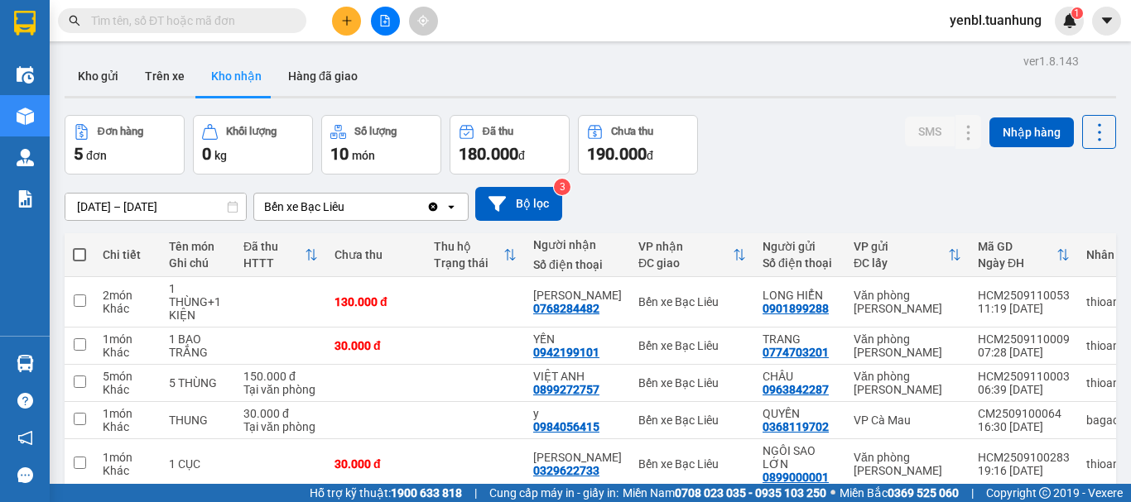
click at [59, 69] on div "ver 1.8.143 Kho gửi Trên xe Kho nhận Hàng đã giao Đơn hàng 5 đơn Khối lượng 0 k…" at bounding box center [590, 301] width 1065 height 502
click at [94, 75] on button "Kho gửi" at bounding box center [98, 76] width 67 height 40
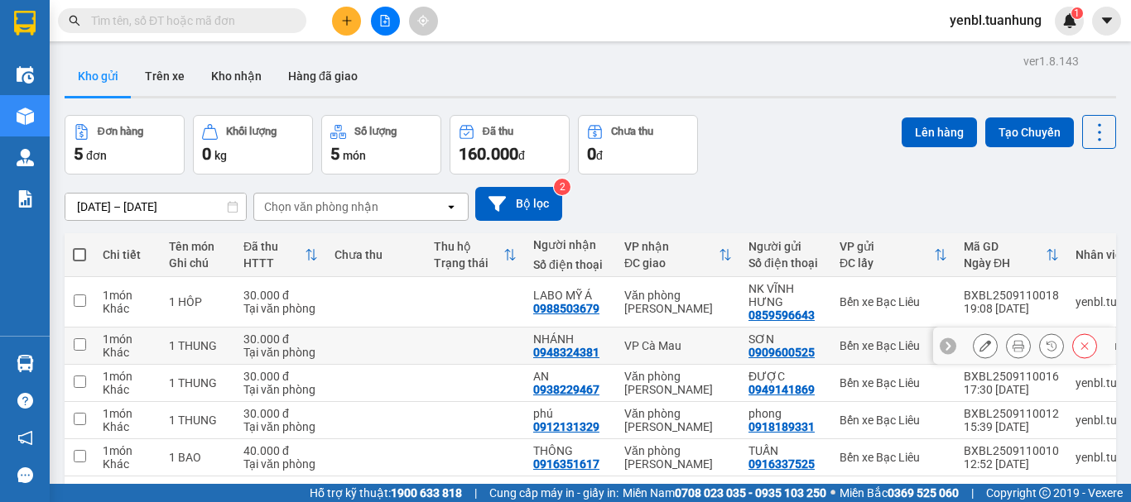
click at [71, 349] on td at bounding box center [80, 346] width 30 height 37
checkbox input "true"
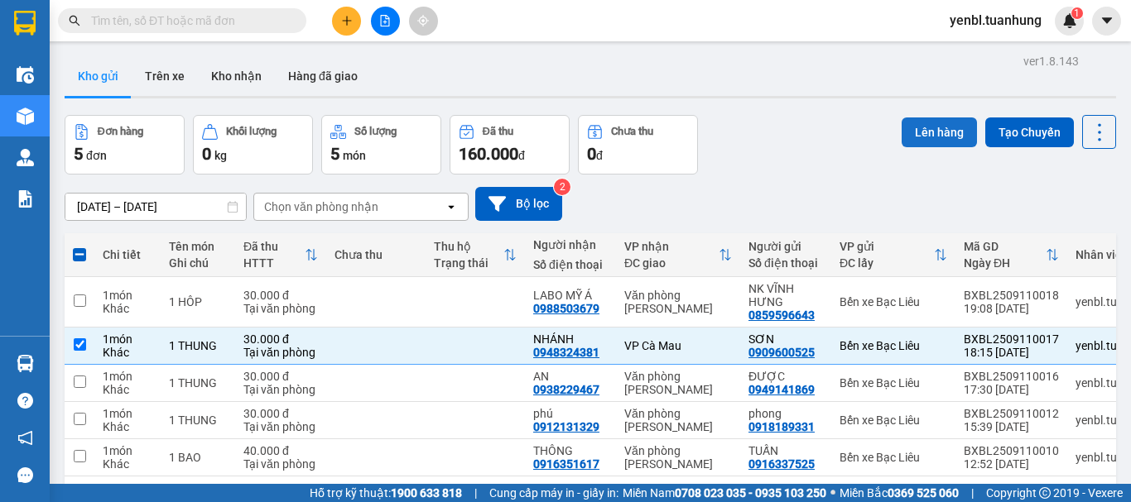
click at [907, 132] on button "Lên hàng" at bounding box center [938, 133] width 75 height 30
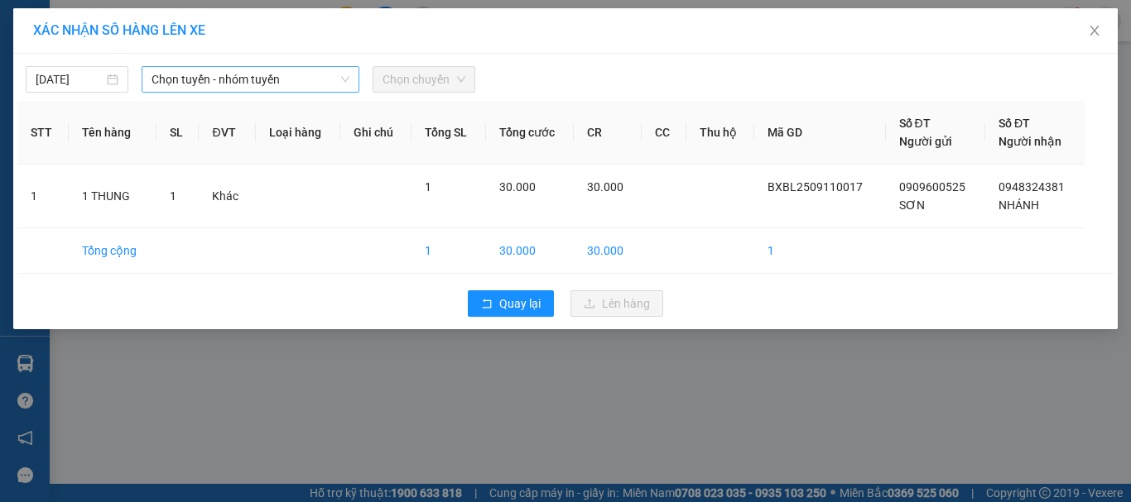
click at [204, 84] on span "Chọn tuyến - nhóm tuyến" at bounding box center [250, 79] width 198 height 25
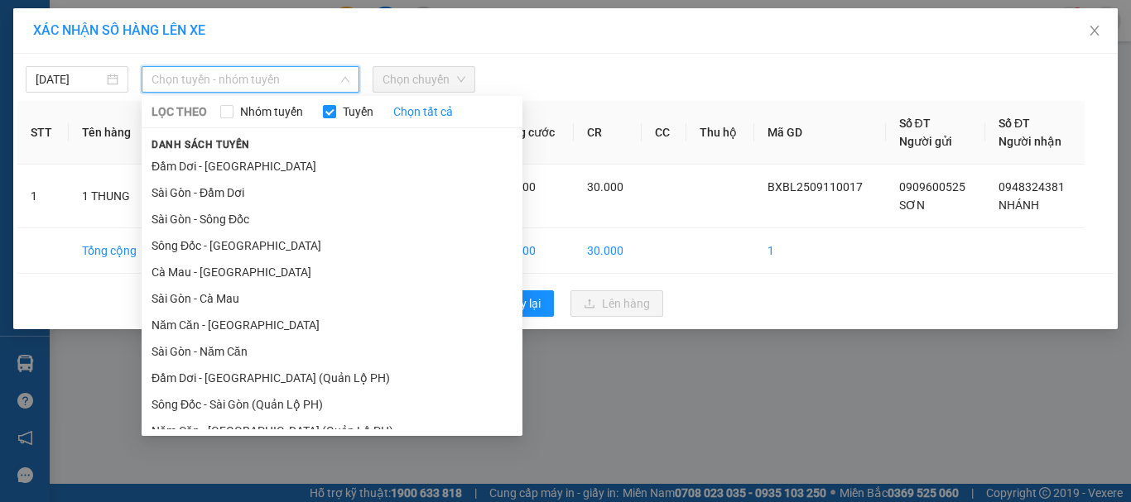
click at [227, 302] on li "Sài Gòn - Cà Mau" at bounding box center [332, 299] width 381 height 26
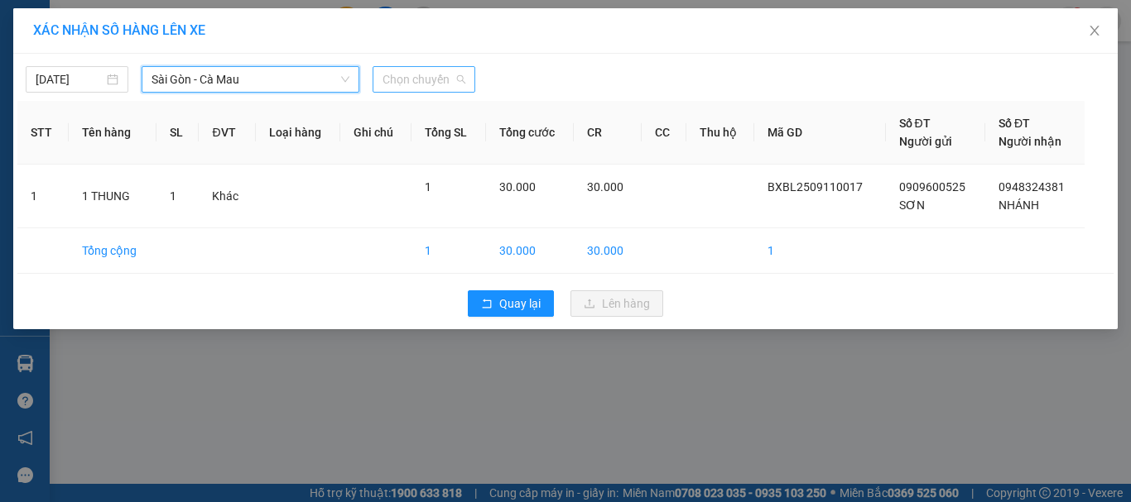
click at [428, 90] on span "Chọn chuyến" at bounding box center [423, 79] width 83 height 25
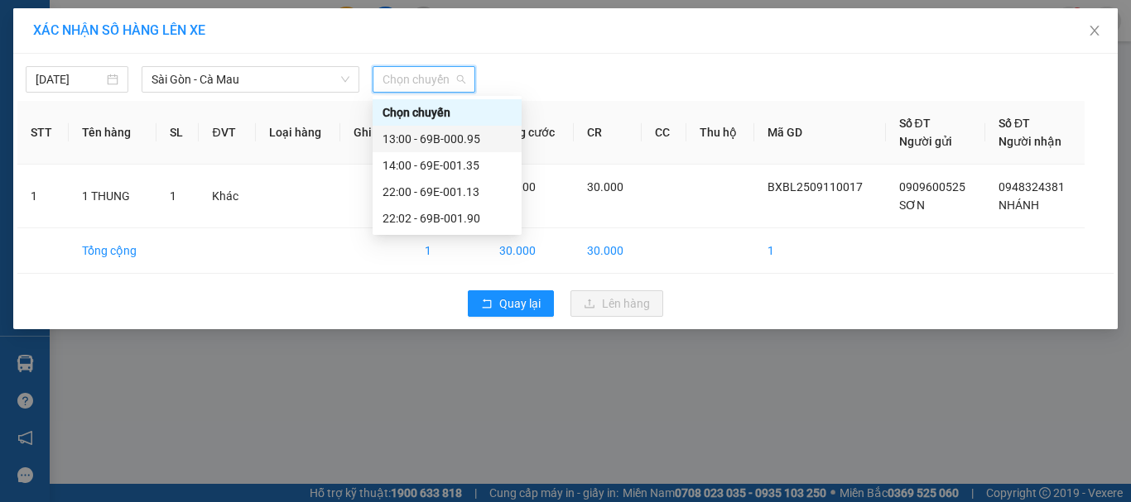
click at [443, 142] on div "13:00 - 69B-000.95" at bounding box center [446, 139] width 129 height 18
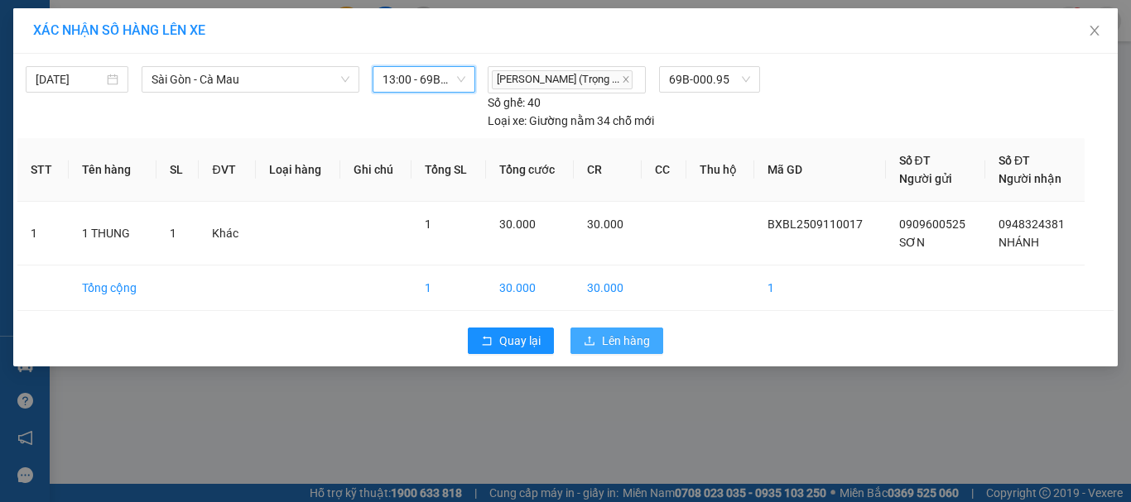
click at [601, 338] on button "Lên hàng" at bounding box center [616, 341] width 93 height 26
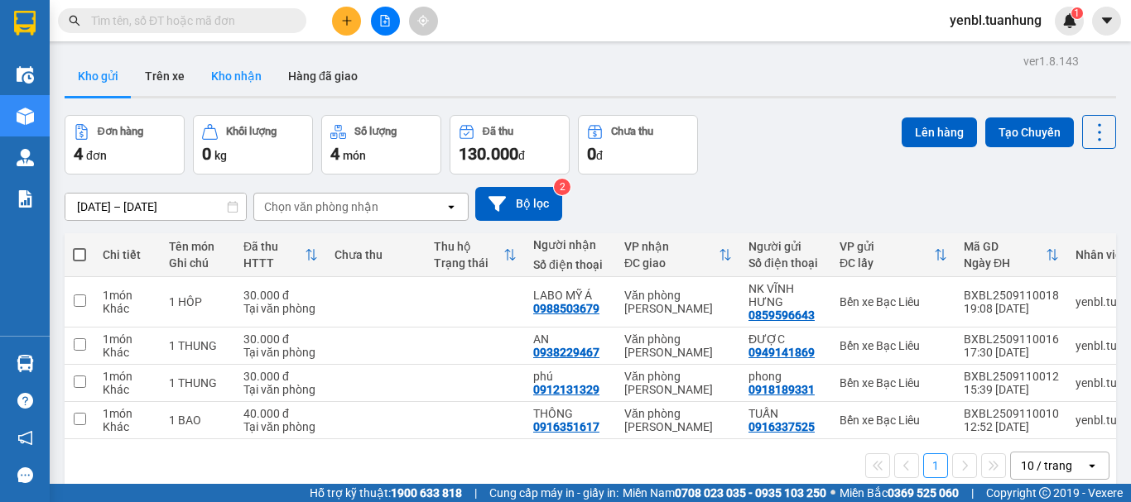
click at [241, 77] on button "Kho nhận" at bounding box center [236, 76] width 77 height 40
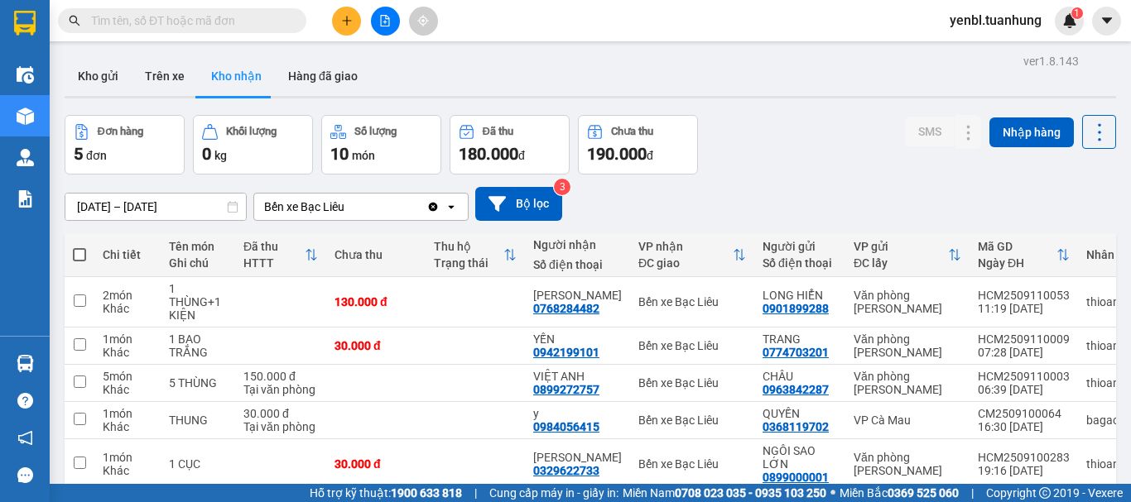
click at [251, 18] on input "text" at bounding box center [188, 21] width 195 height 18
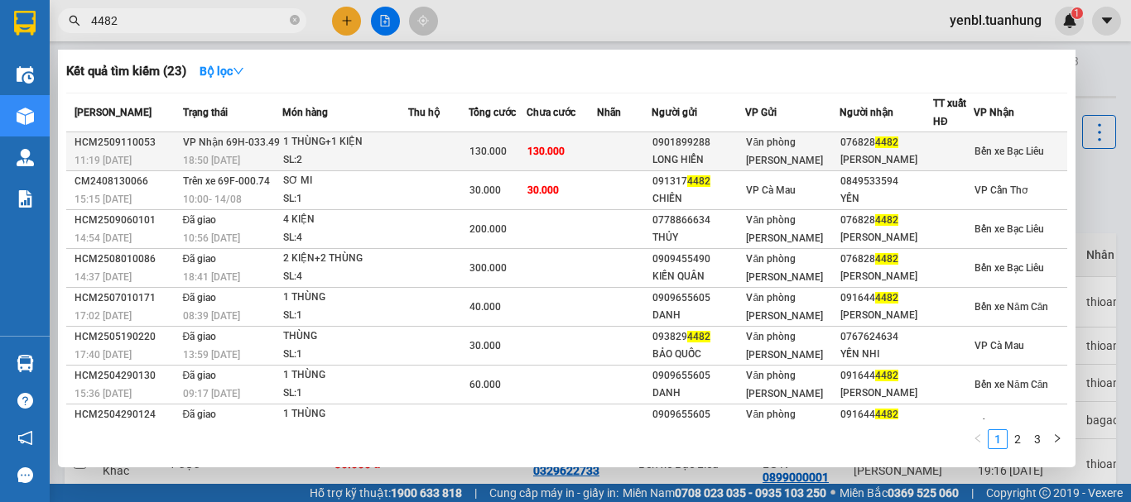
type input "4482"
click at [918, 158] on div "[PERSON_NAME]" at bounding box center [886, 159] width 92 height 17
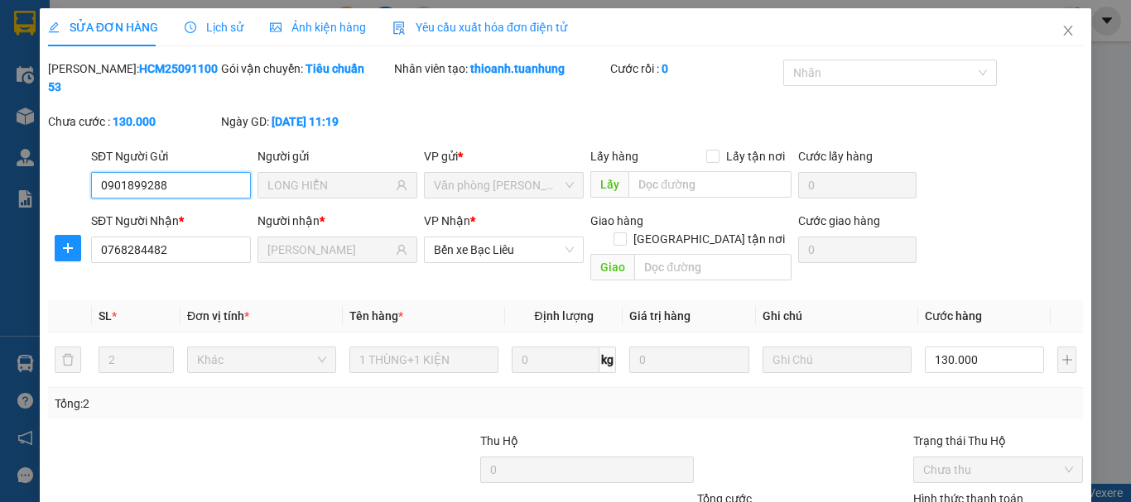
scroll to position [113, 0]
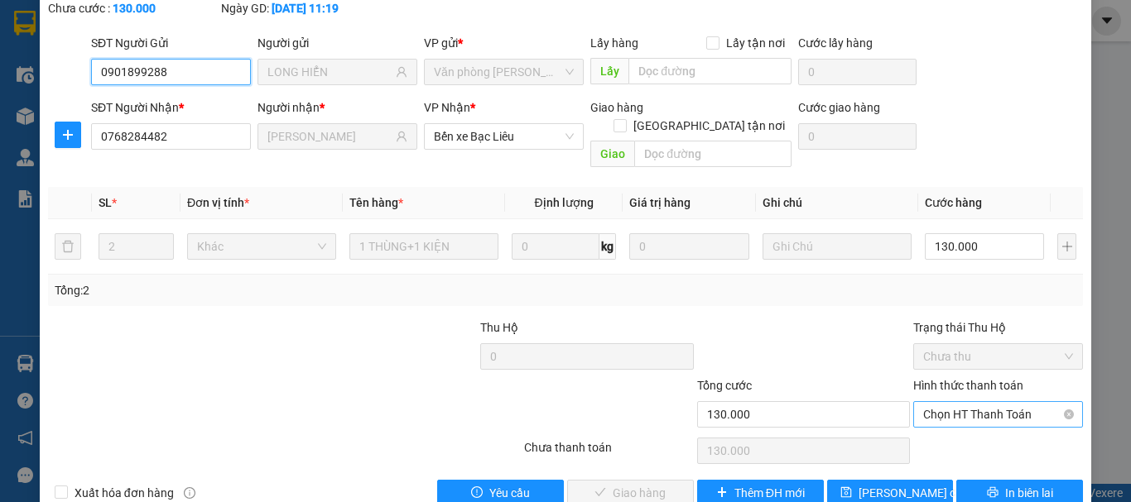
click at [964, 402] on span "Chọn HT Thanh Toán" at bounding box center [998, 414] width 150 height 25
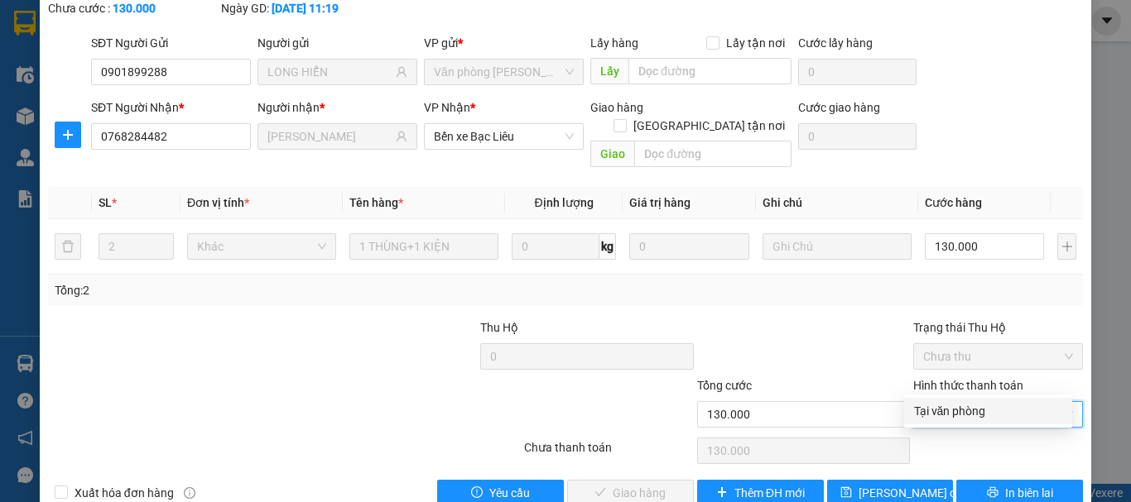
click at [936, 406] on div "Tại văn phòng" at bounding box center [988, 411] width 148 height 18
type input "0"
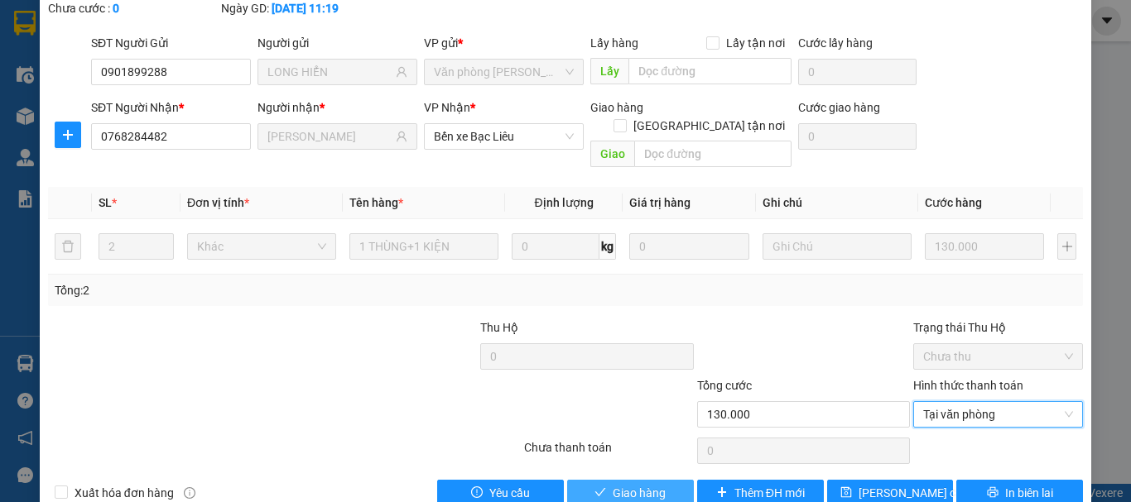
click at [643, 484] on span "Giao hàng" at bounding box center [639, 493] width 53 height 18
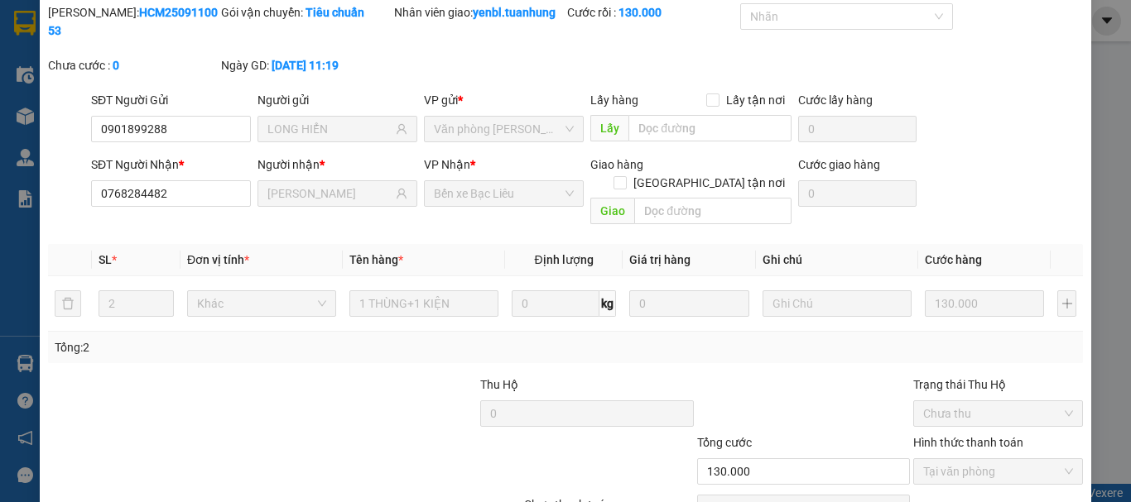
scroll to position [0, 0]
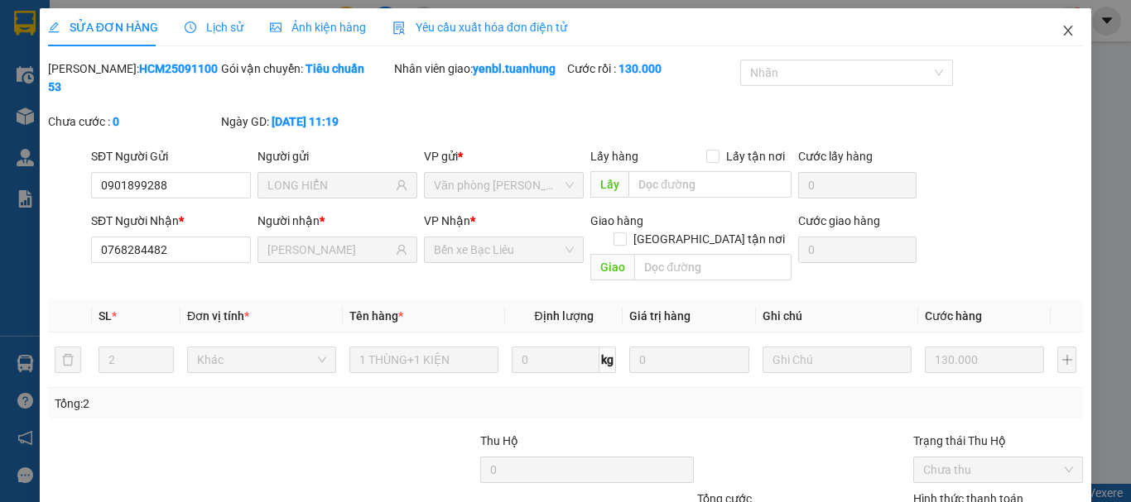
click at [1061, 27] on icon "close" at bounding box center [1067, 30] width 13 height 13
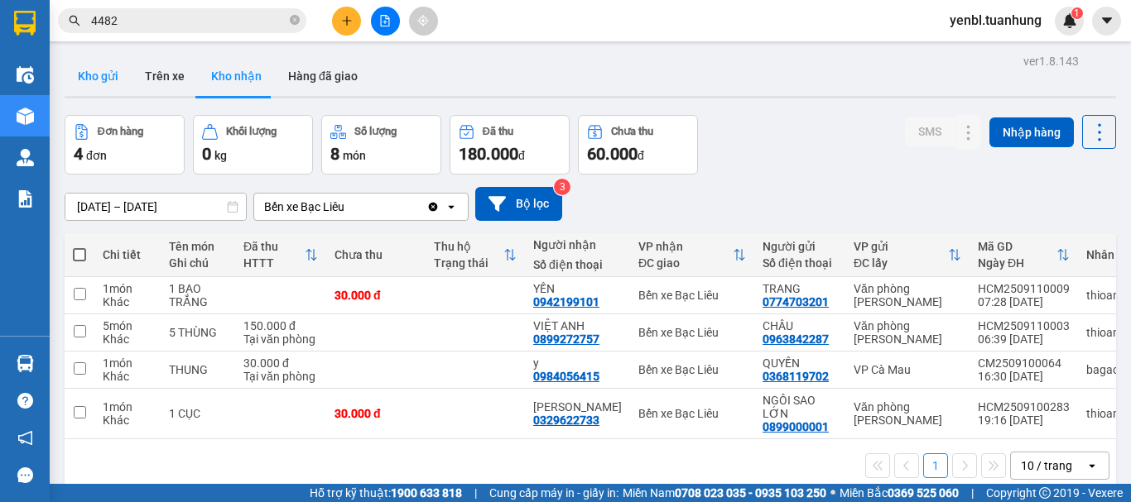
click at [96, 67] on button "Kho gửi" at bounding box center [98, 76] width 67 height 40
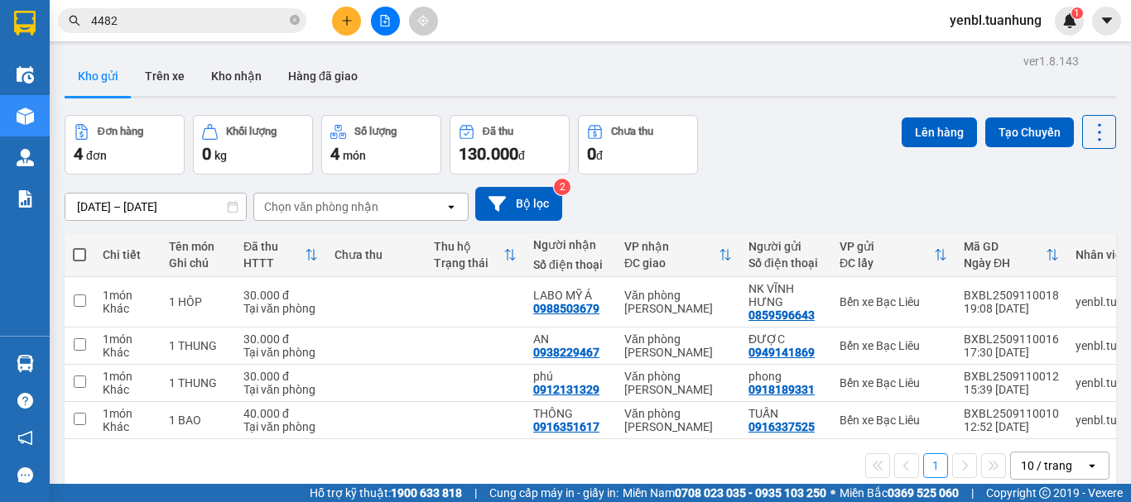
click at [79, 255] on span at bounding box center [79, 254] width 13 height 13
click at [79, 247] on input "checkbox" at bounding box center [79, 247] width 0 height 0
checkbox input "true"
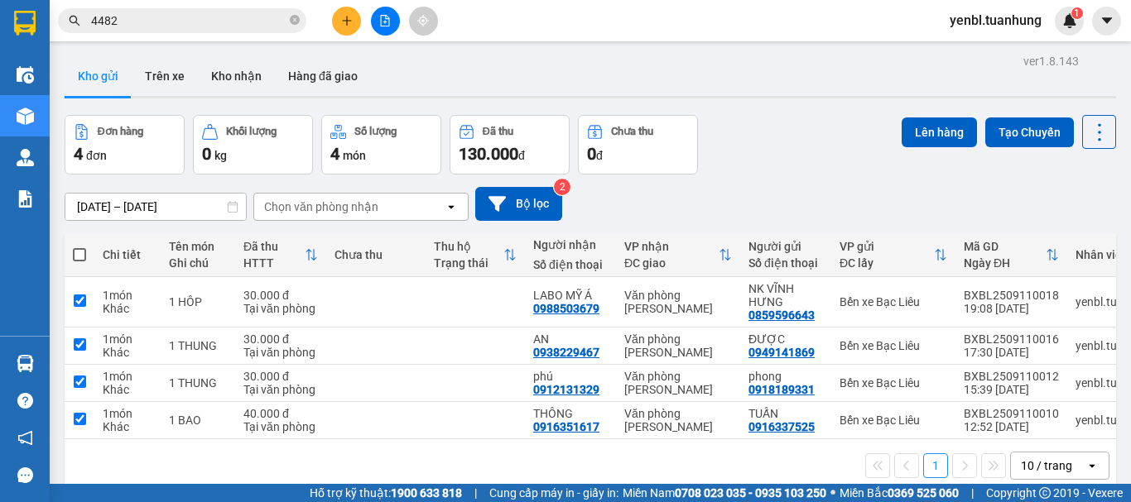
checkbox input "true"
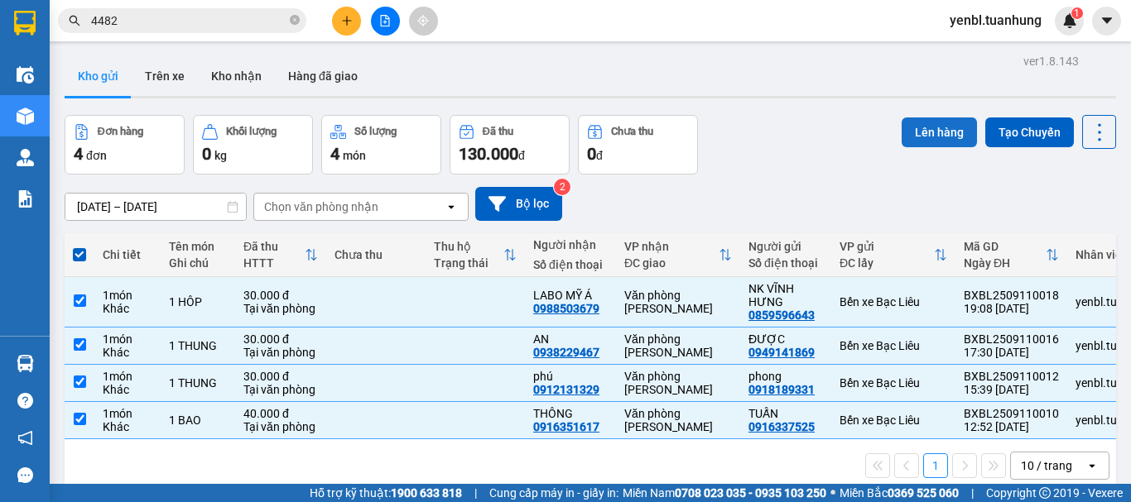
click at [909, 132] on button "Lên hàng" at bounding box center [938, 133] width 75 height 30
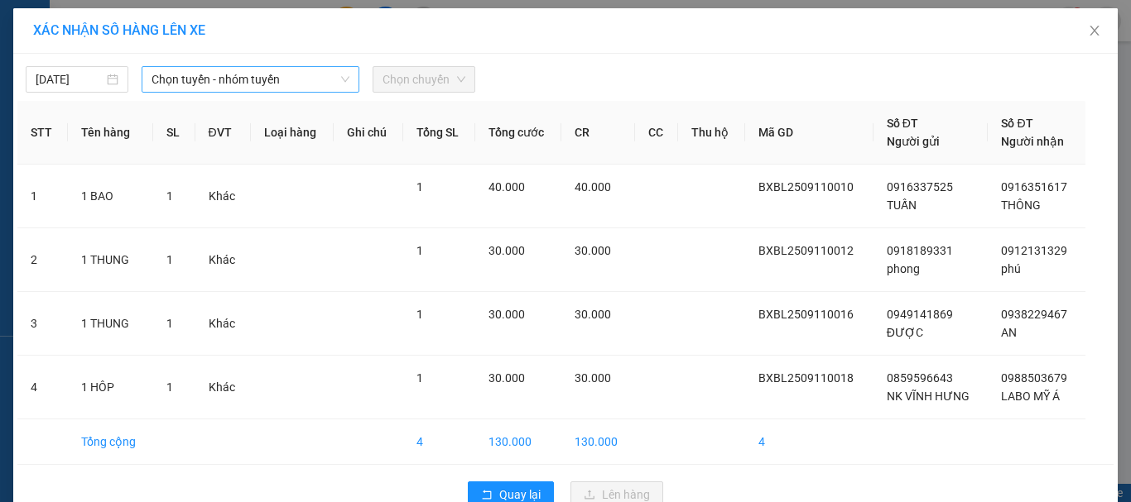
click at [240, 87] on span "Chọn tuyến - nhóm tuyến" at bounding box center [250, 79] width 198 height 25
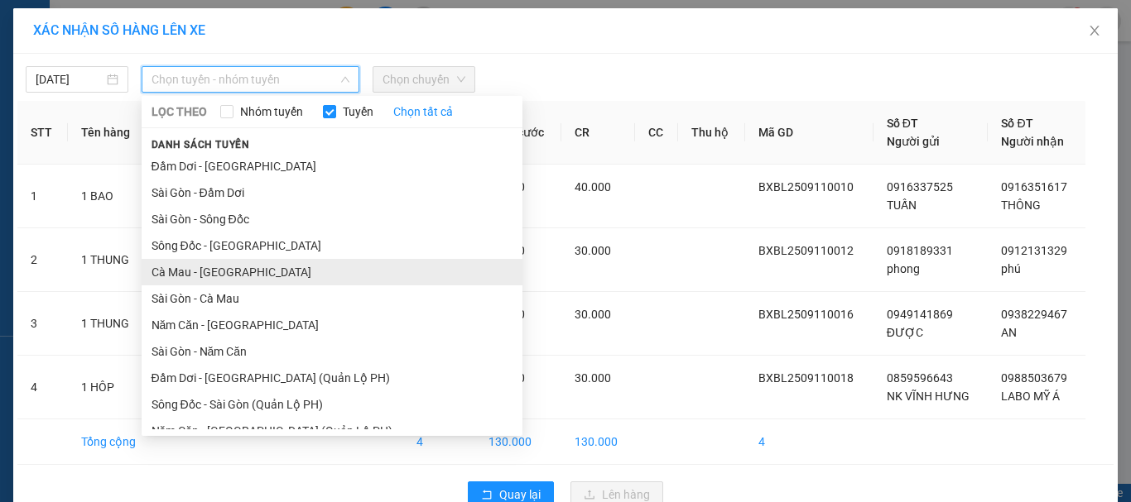
click at [178, 263] on li "Cà Mau - [GEOGRAPHIC_DATA]" at bounding box center [332, 272] width 381 height 26
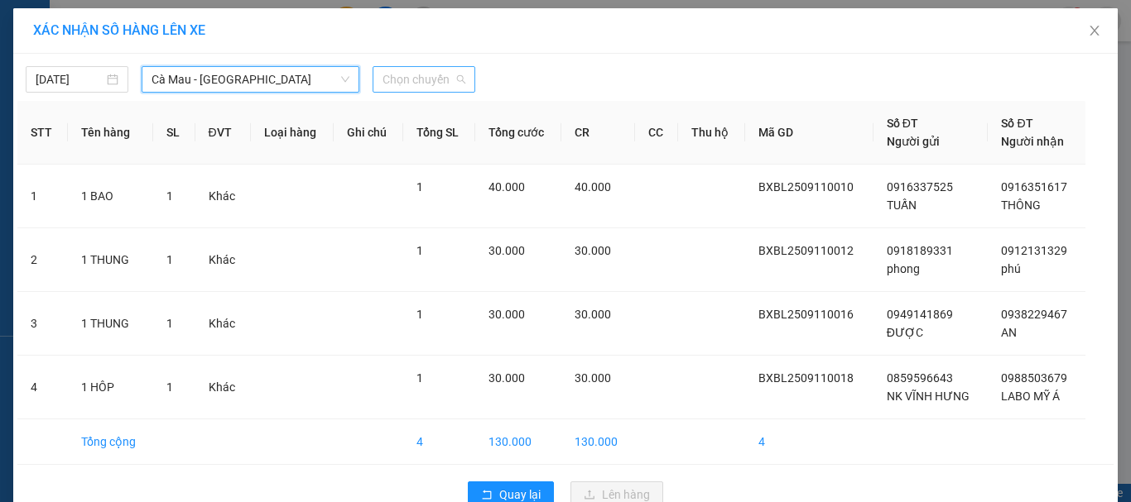
click at [422, 74] on span "Chọn chuyến" at bounding box center [423, 79] width 83 height 25
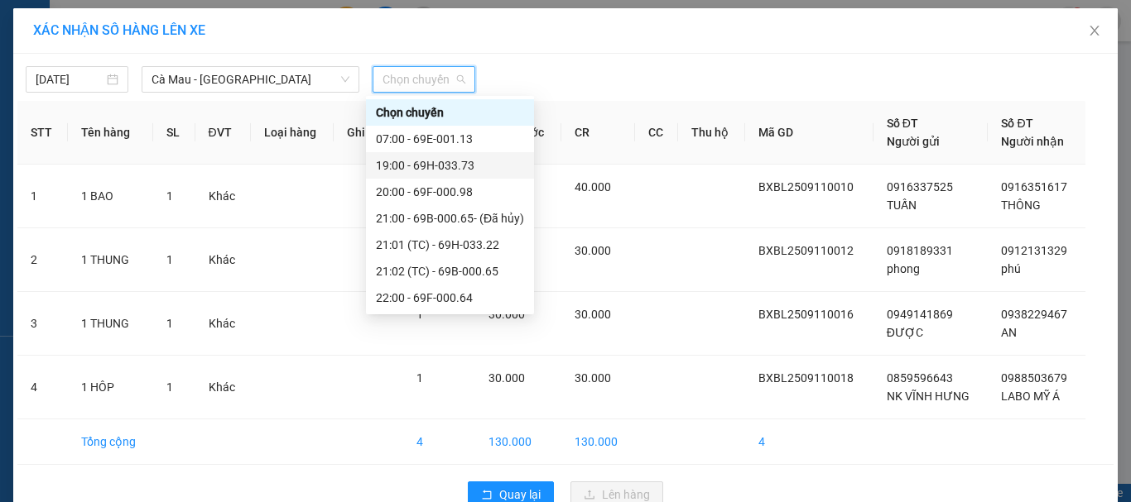
click at [449, 162] on div "19:00 - 69H-033.73" at bounding box center [450, 165] width 148 height 18
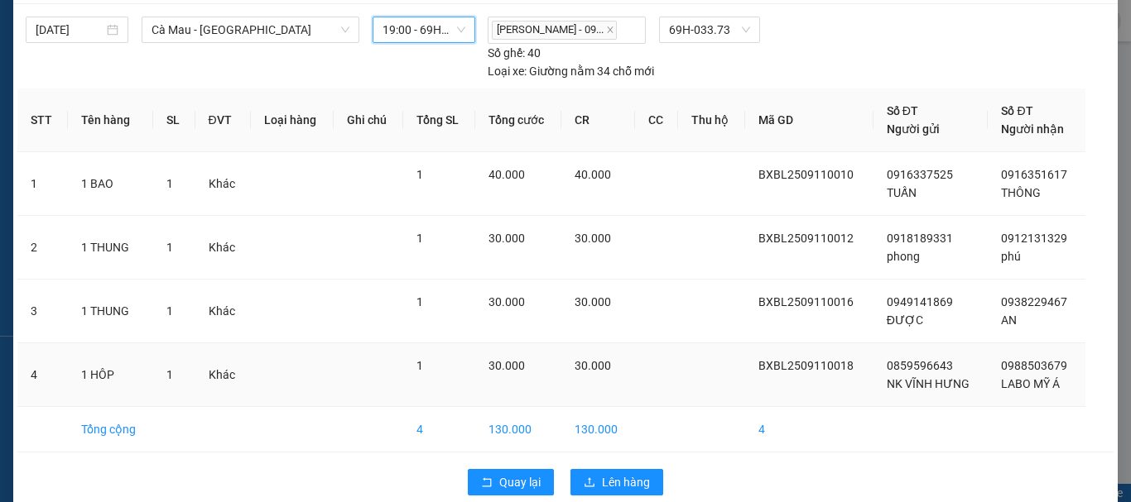
scroll to position [75, 0]
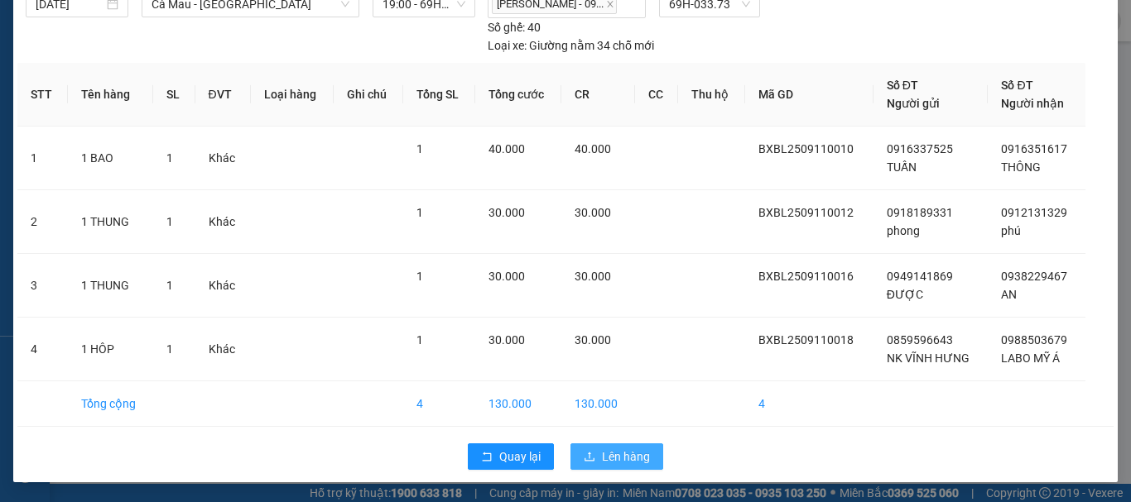
click at [602, 453] on span "Lên hàng" at bounding box center [626, 457] width 48 height 18
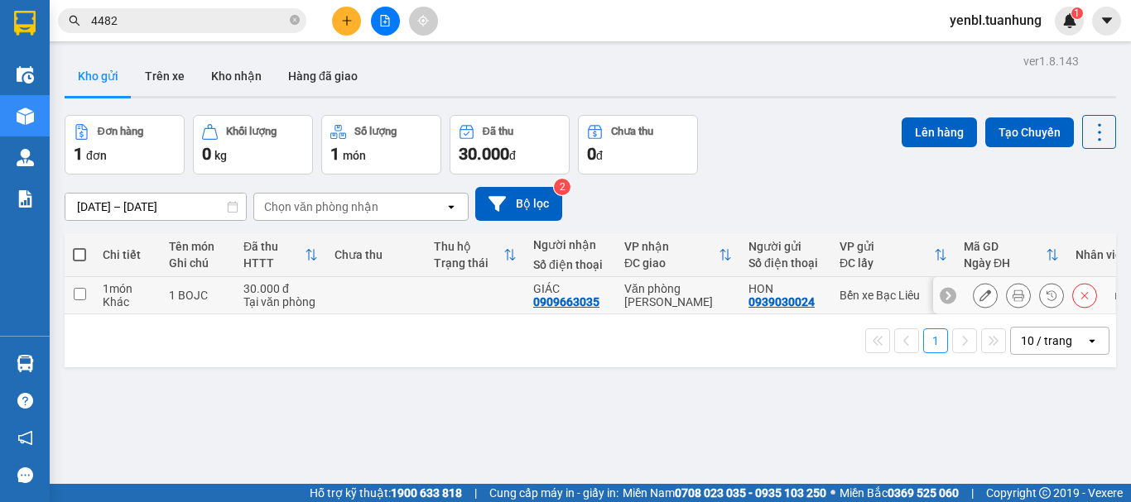
click at [80, 292] on input "checkbox" at bounding box center [80, 294] width 12 height 12
checkbox input "true"
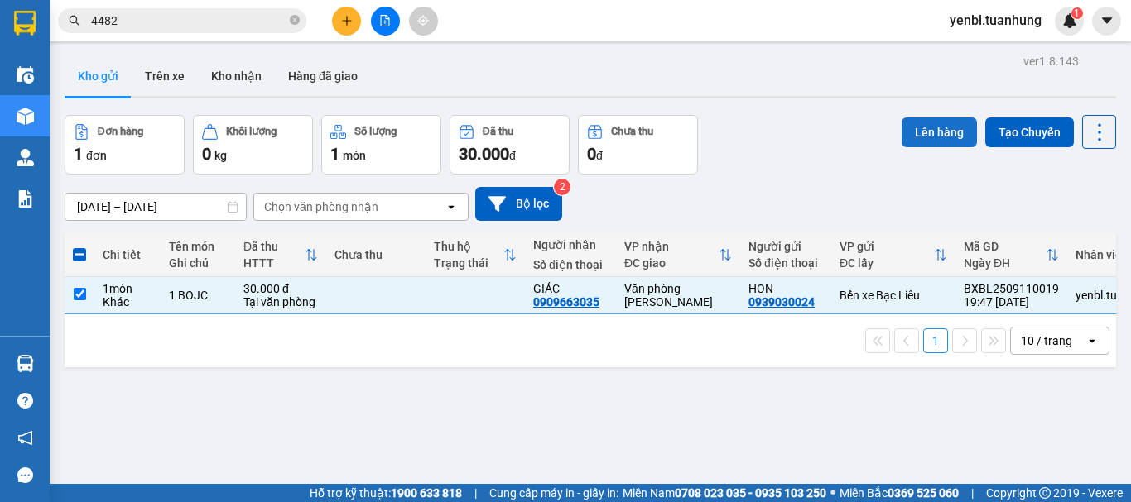
click at [916, 127] on button "Lên hàng" at bounding box center [938, 133] width 75 height 30
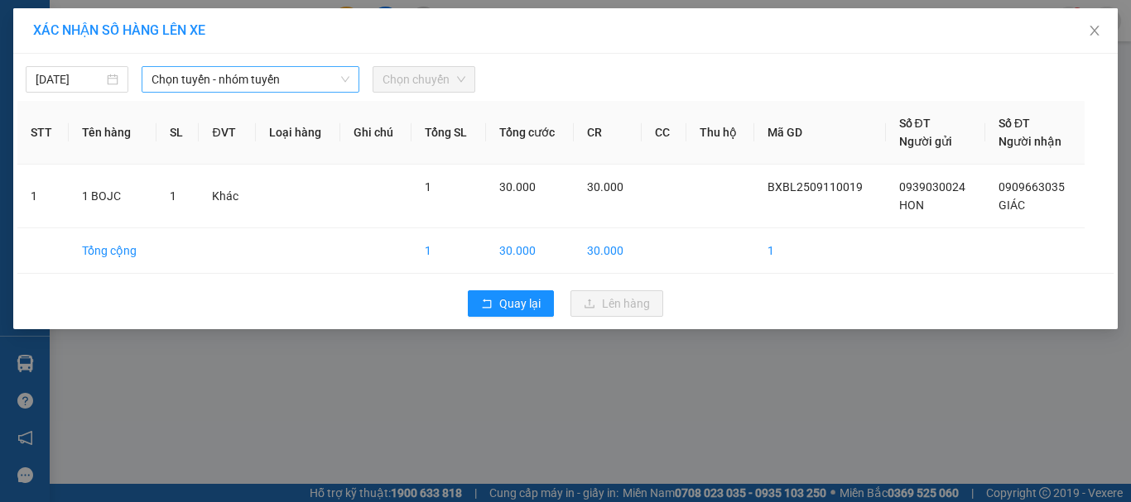
click at [232, 84] on span "Chọn tuyến - nhóm tuyến" at bounding box center [250, 79] width 198 height 25
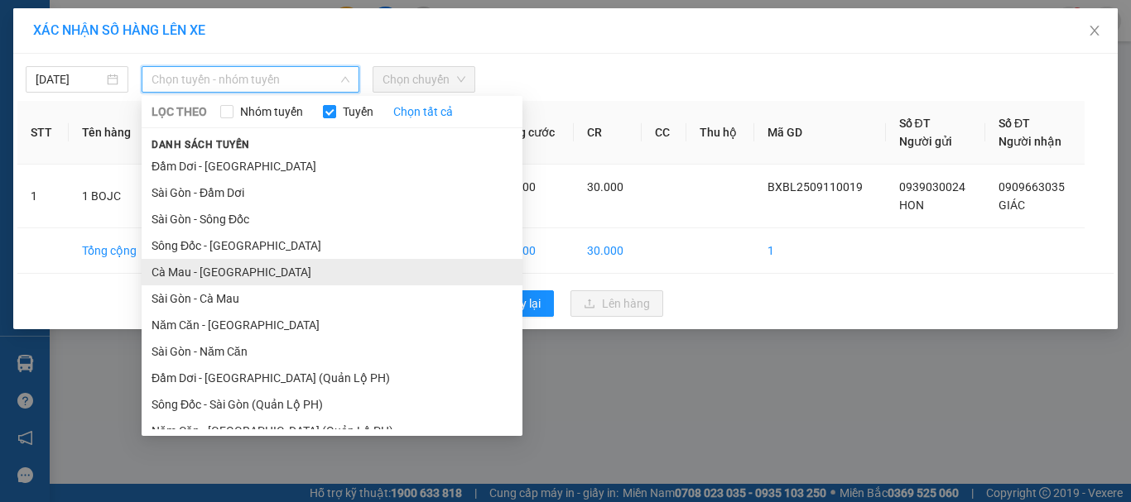
click at [200, 271] on li "Cà Mau - [GEOGRAPHIC_DATA]" at bounding box center [332, 272] width 381 height 26
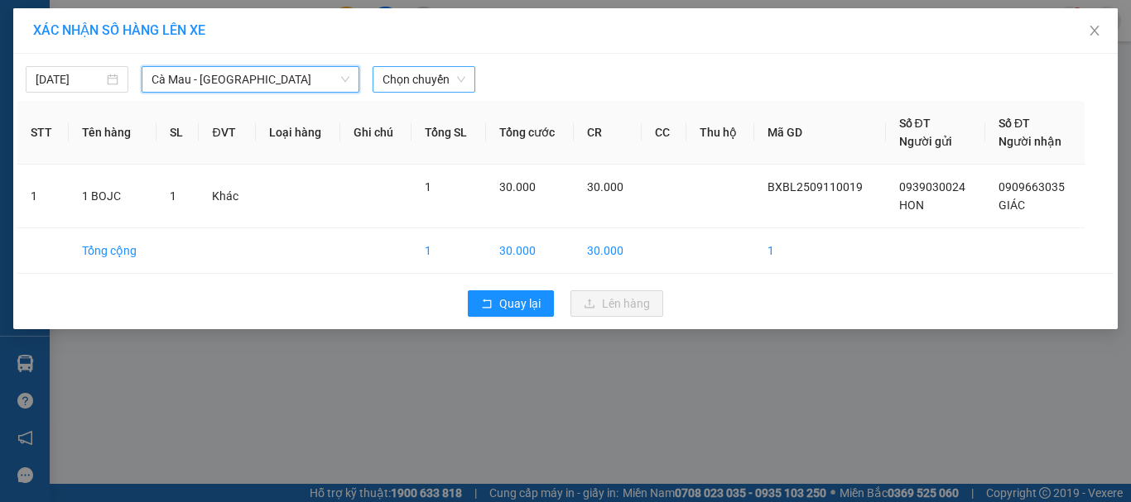
click at [401, 86] on span "Chọn chuyến" at bounding box center [423, 79] width 83 height 25
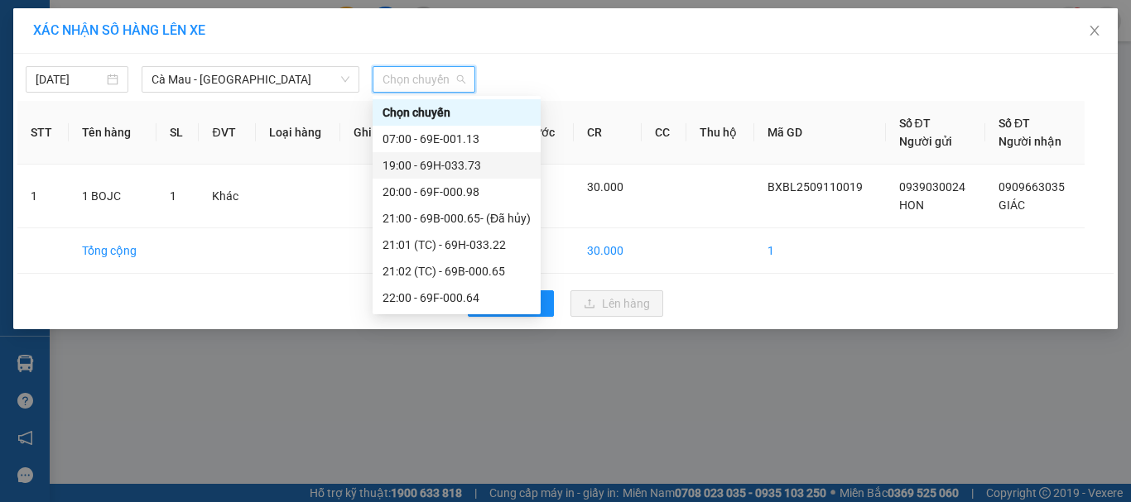
click at [440, 171] on div "19:00 - 69H-033.73" at bounding box center [456, 165] width 148 height 18
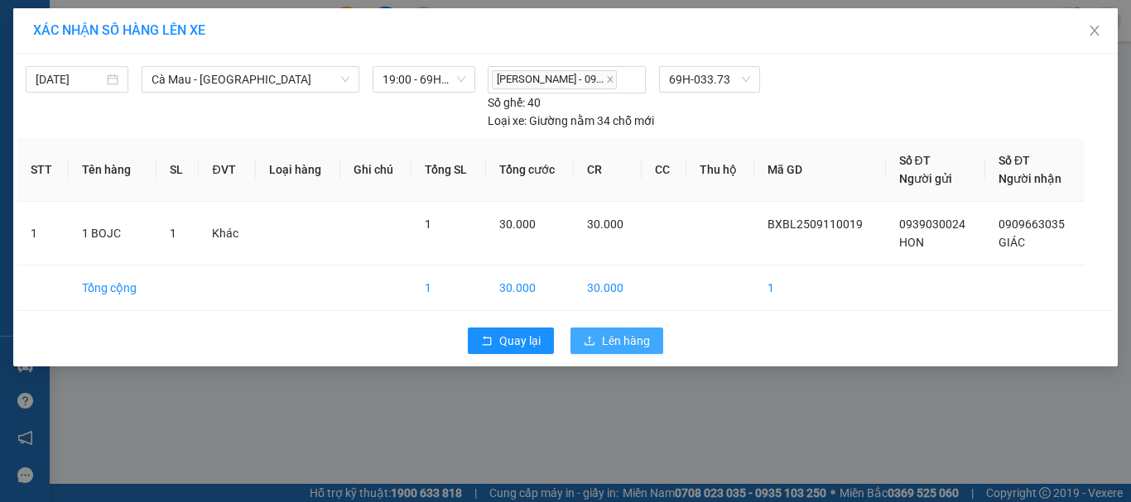
click at [592, 341] on icon "upload" at bounding box center [590, 341] width 12 height 12
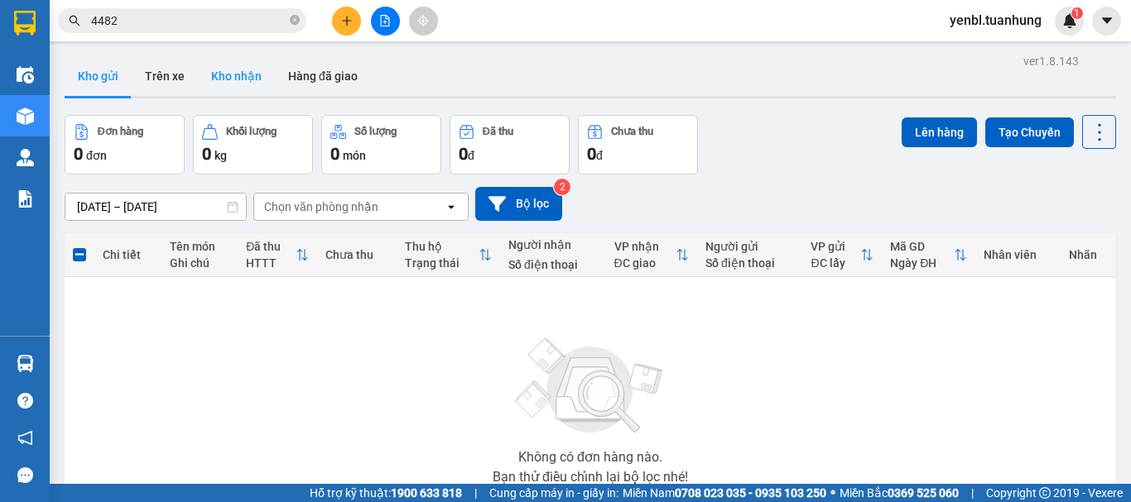
click at [238, 84] on button "Kho nhận" at bounding box center [236, 76] width 77 height 40
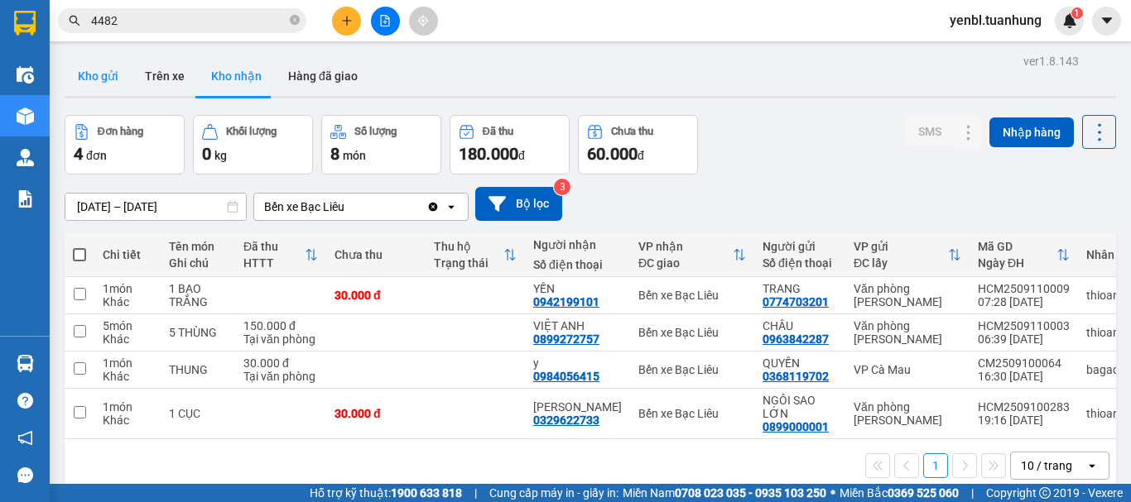
click at [92, 66] on button "Kho gửi" at bounding box center [98, 76] width 67 height 40
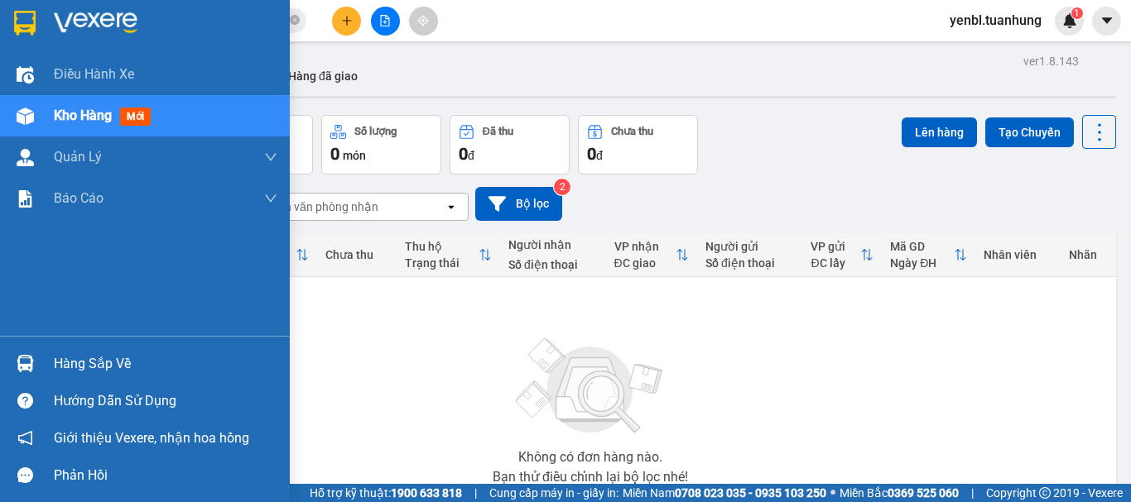
click at [46, 376] on div "Hàng sắp về" at bounding box center [145, 363] width 290 height 37
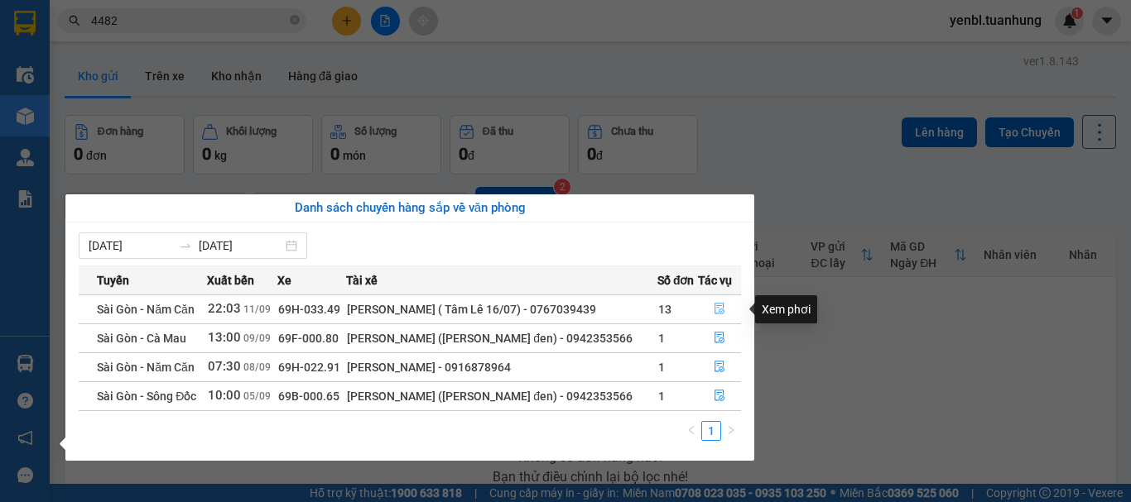
click at [710, 310] on button "button" at bounding box center [719, 309] width 41 height 26
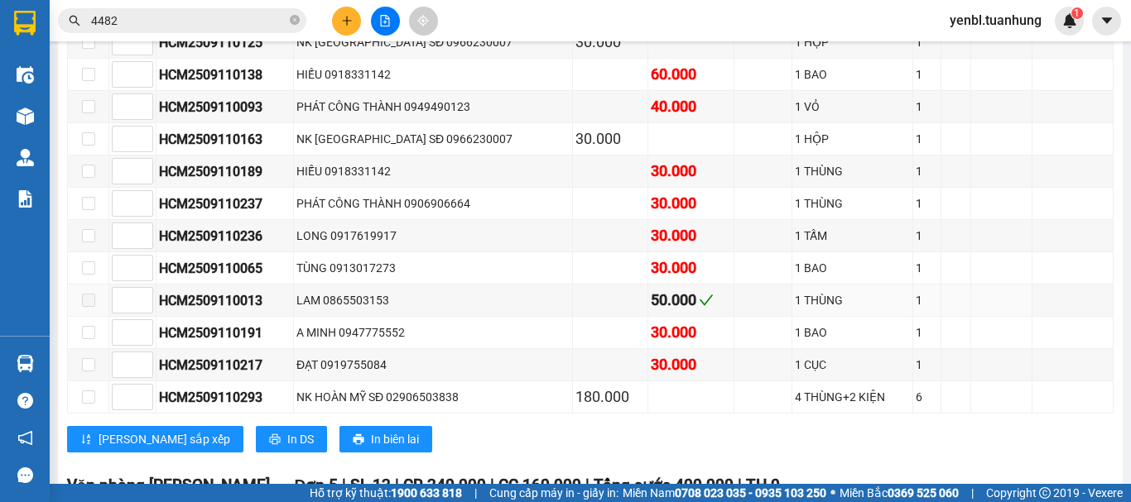
scroll to position [7781, 0]
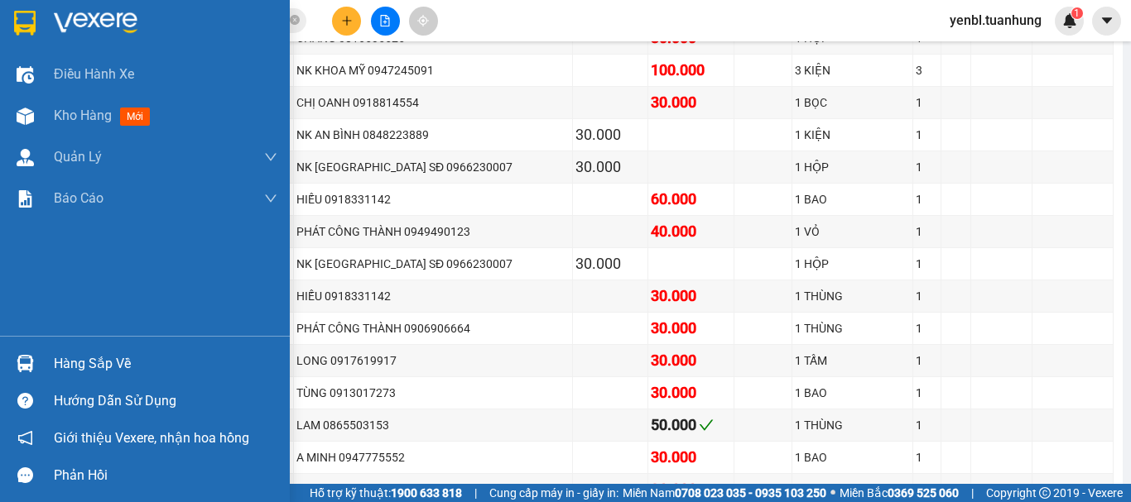
click at [72, 358] on div "Hàng sắp về" at bounding box center [166, 364] width 224 height 25
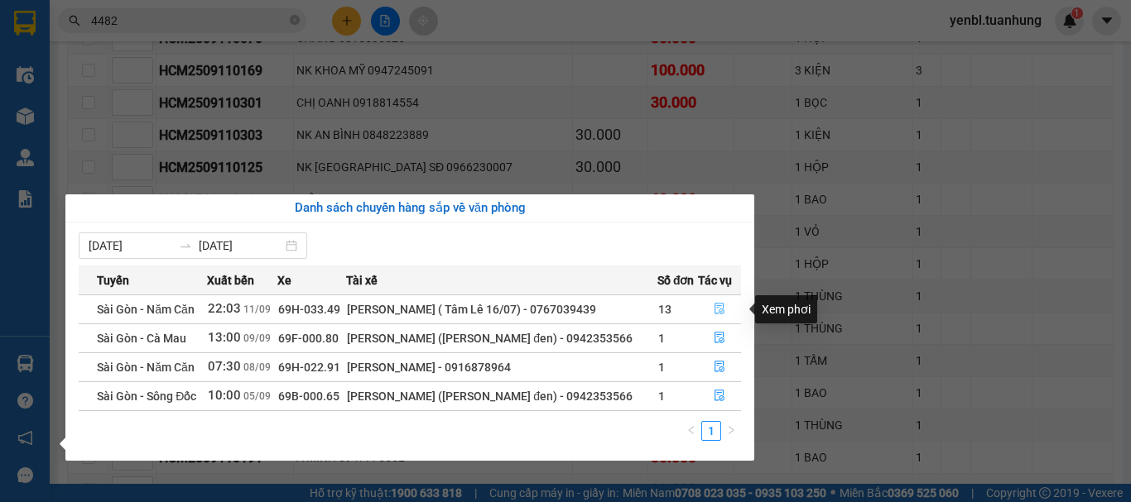
click at [717, 309] on icon "file-done" at bounding box center [720, 309] width 12 height 12
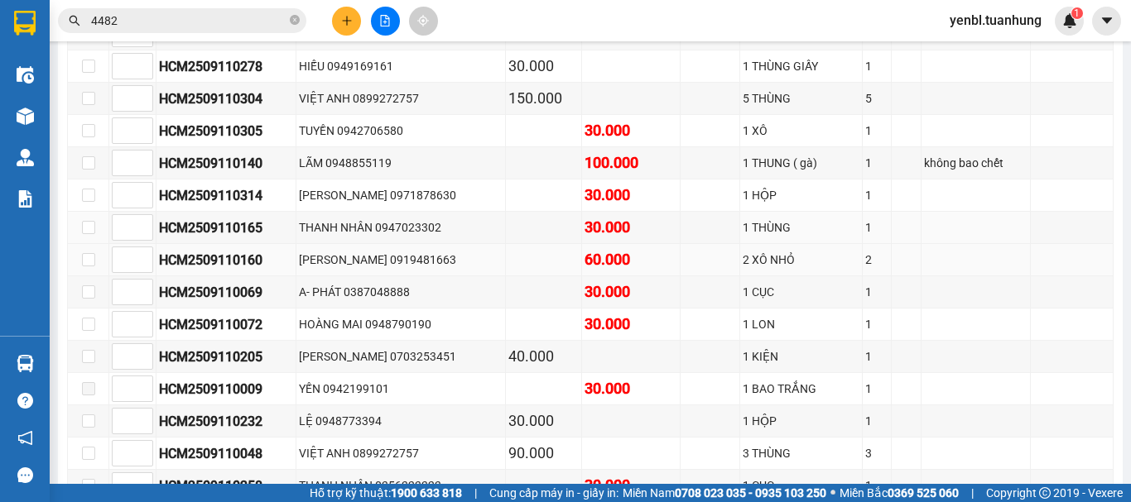
scroll to position [10679, 0]
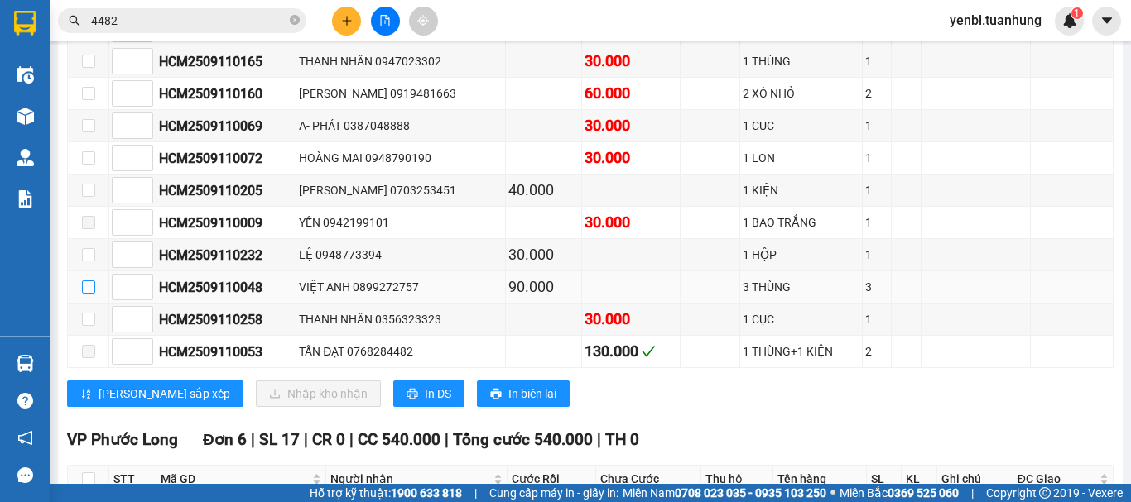
click at [94, 294] on input "checkbox" at bounding box center [88, 287] width 13 height 13
checkbox input "true"
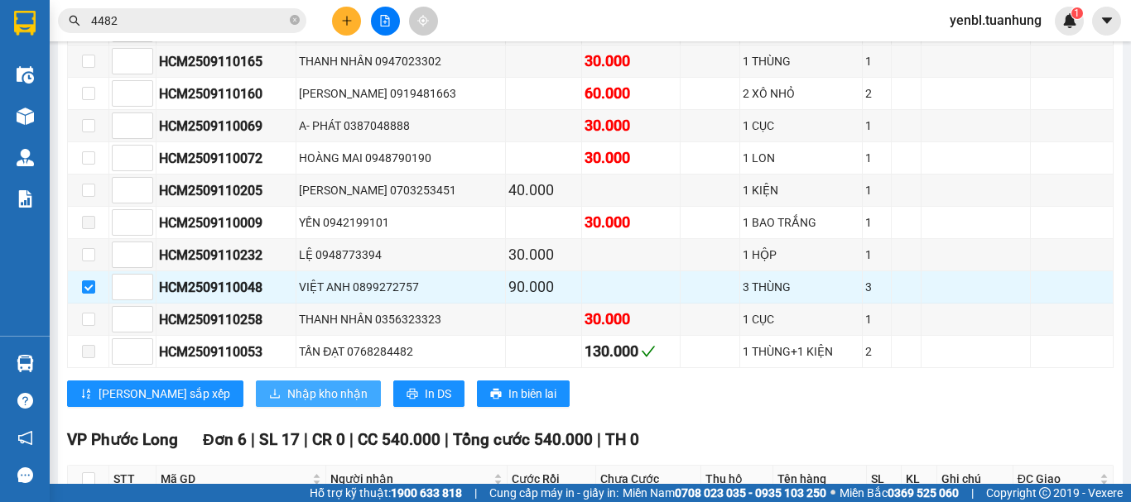
click at [287, 403] on span "Nhập kho nhận" at bounding box center [327, 394] width 80 height 18
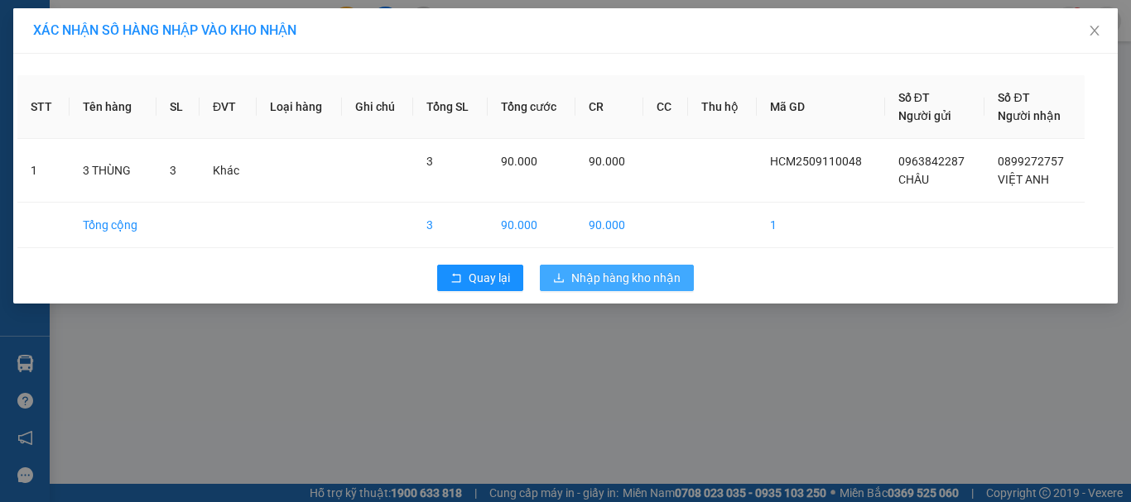
click at [625, 276] on span "Nhập hàng kho nhận" at bounding box center [625, 278] width 109 height 18
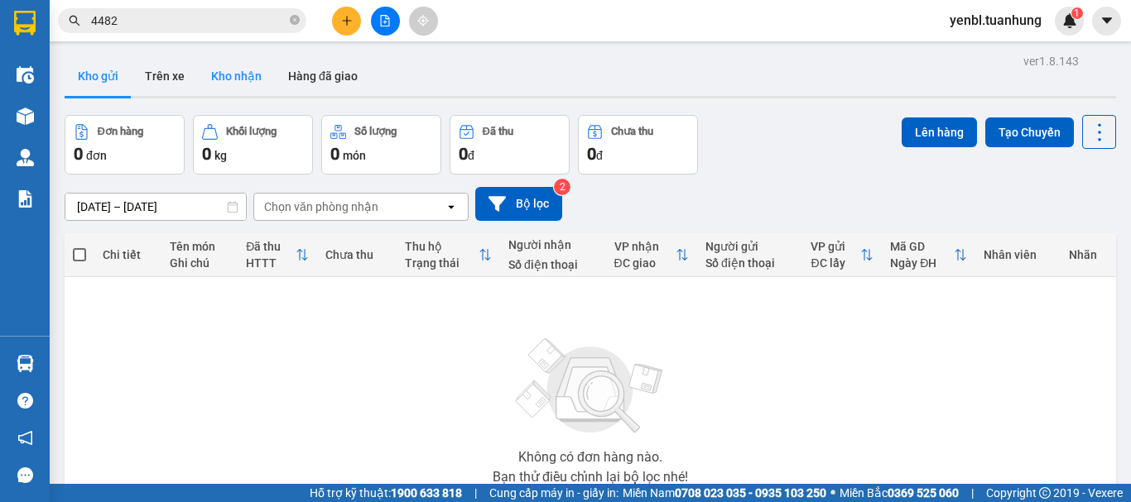
click at [243, 79] on button "Kho nhận" at bounding box center [236, 76] width 77 height 40
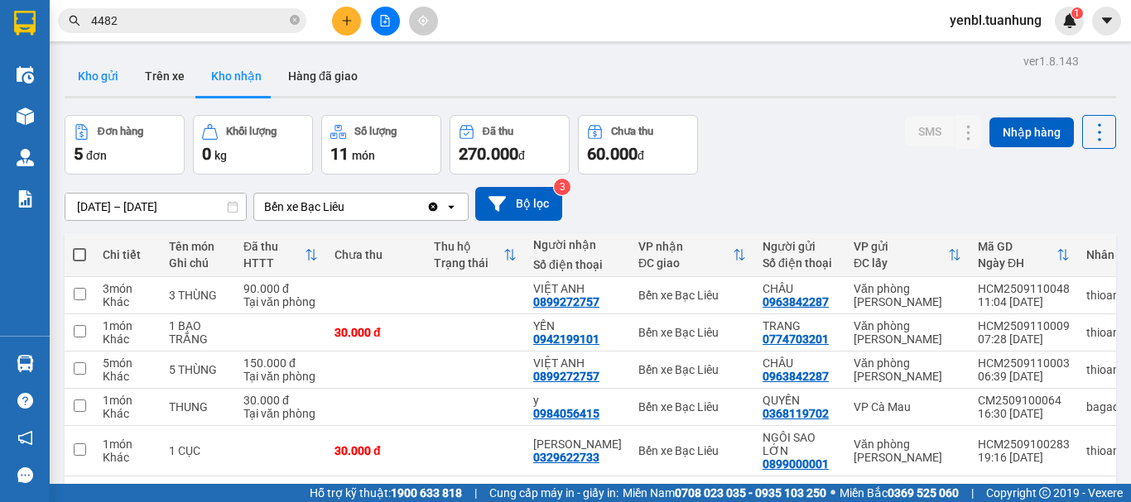
click at [86, 72] on button "Kho gửi" at bounding box center [98, 76] width 67 height 40
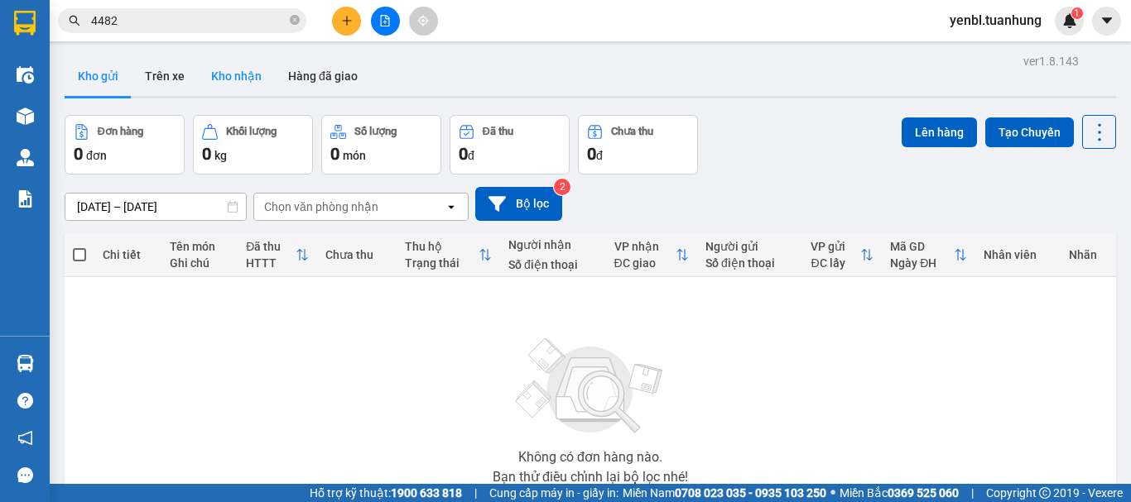
click at [248, 85] on button "Kho nhận" at bounding box center [236, 76] width 77 height 40
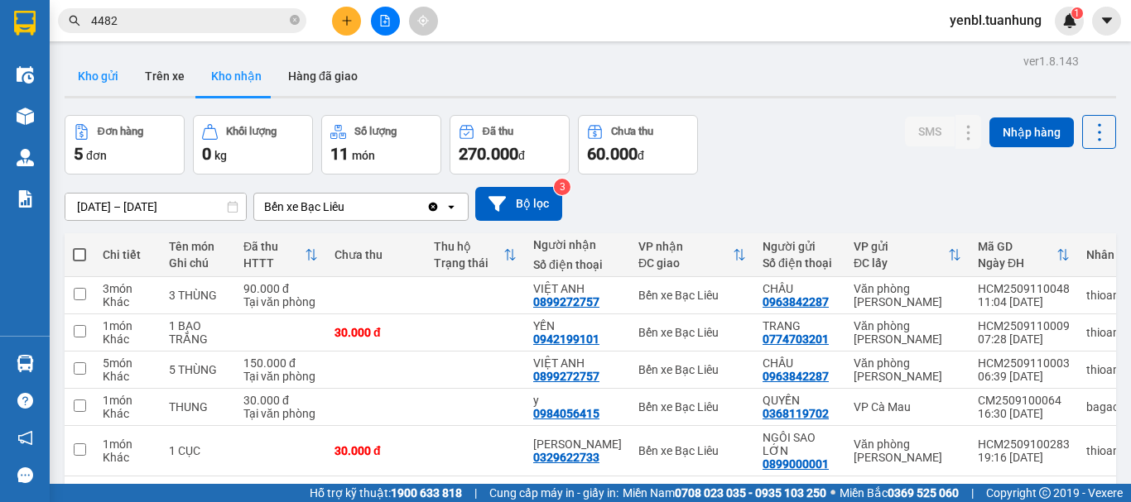
click at [89, 75] on button "Kho gửi" at bounding box center [98, 76] width 67 height 40
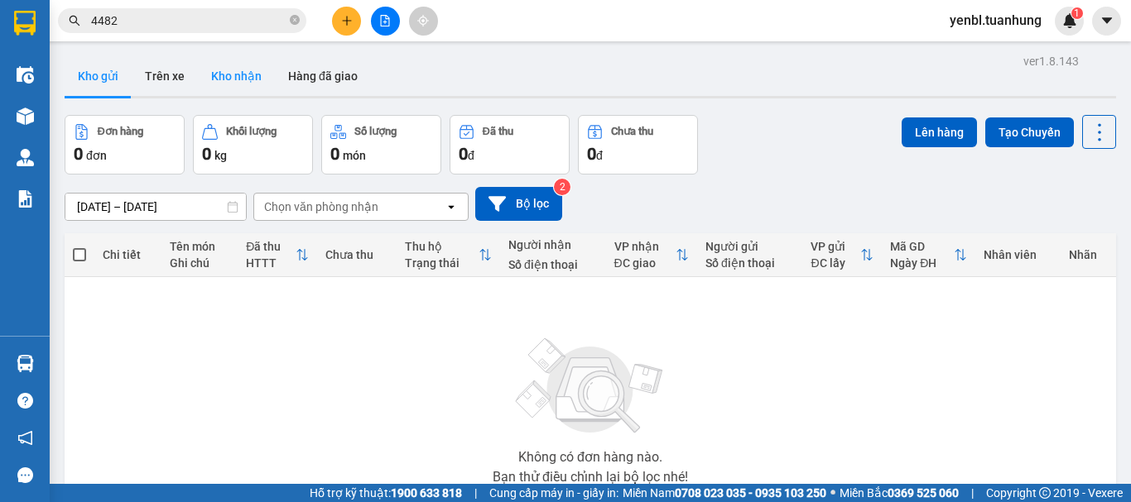
click at [210, 68] on button "Kho nhận" at bounding box center [236, 76] width 77 height 40
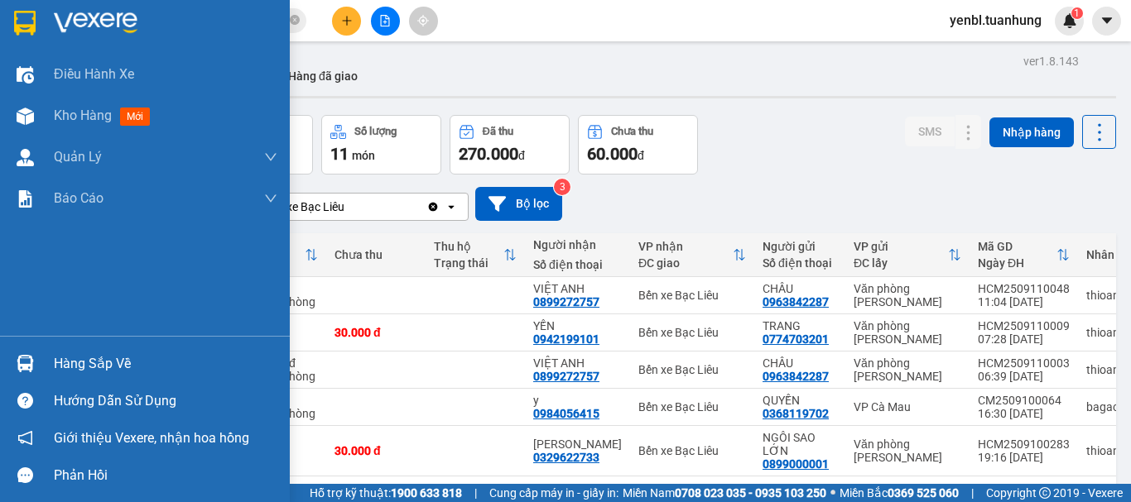
click at [80, 361] on div "Hàng sắp về" at bounding box center [166, 364] width 224 height 25
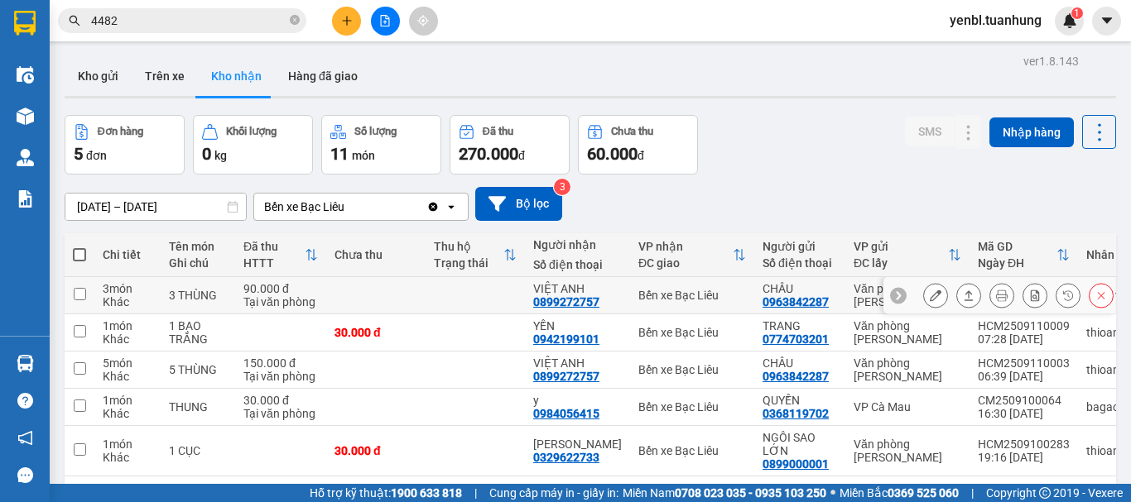
click at [856, 294] on section "Kết quả tìm kiếm ( 23 ) Bộ lọc Mã ĐH Trạng thái Món hàng Thu hộ Tổng cước Chưa …" at bounding box center [565, 251] width 1131 height 502
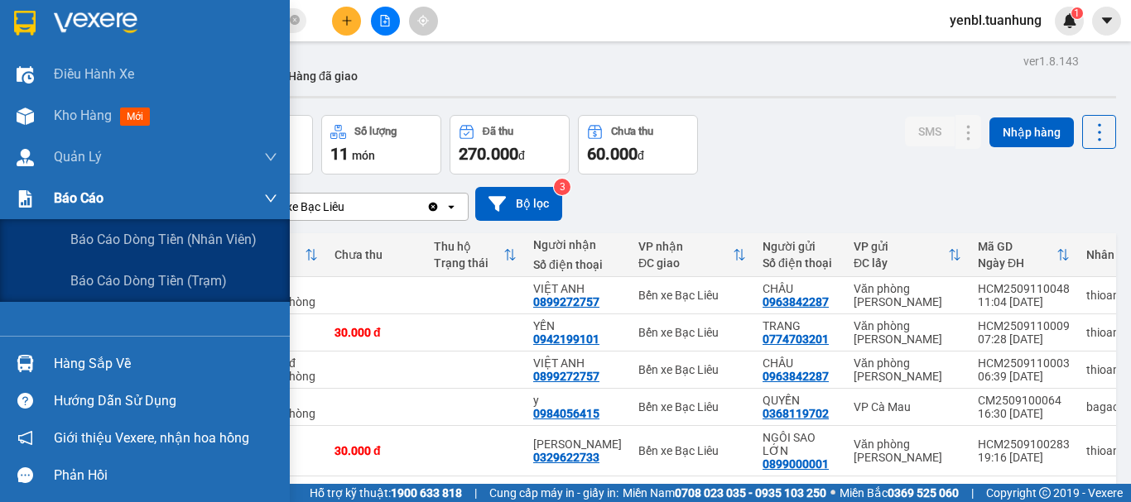
click at [64, 193] on span "Báo cáo" at bounding box center [79, 198] width 50 height 21
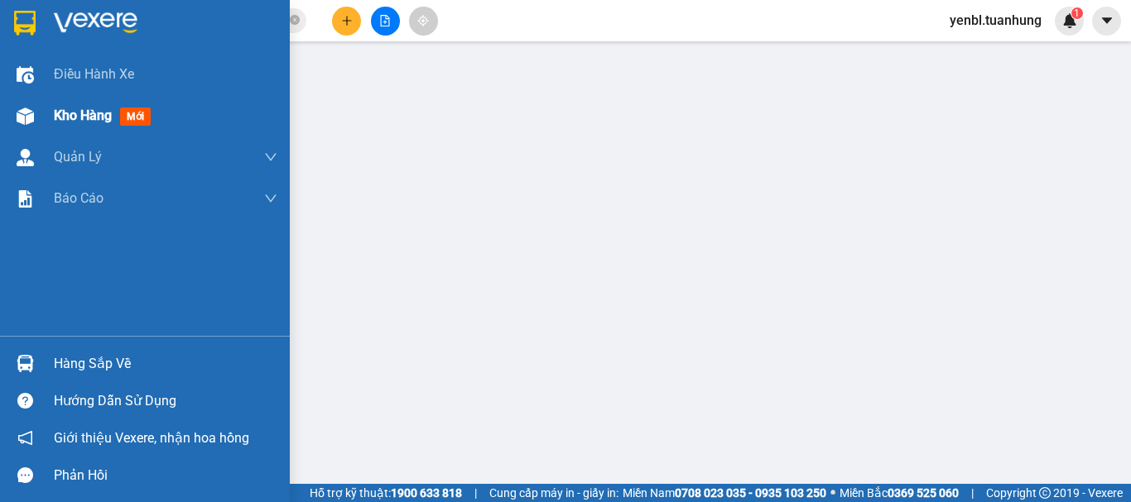
click at [41, 122] on div "Kho hàng mới" at bounding box center [145, 115] width 290 height 41
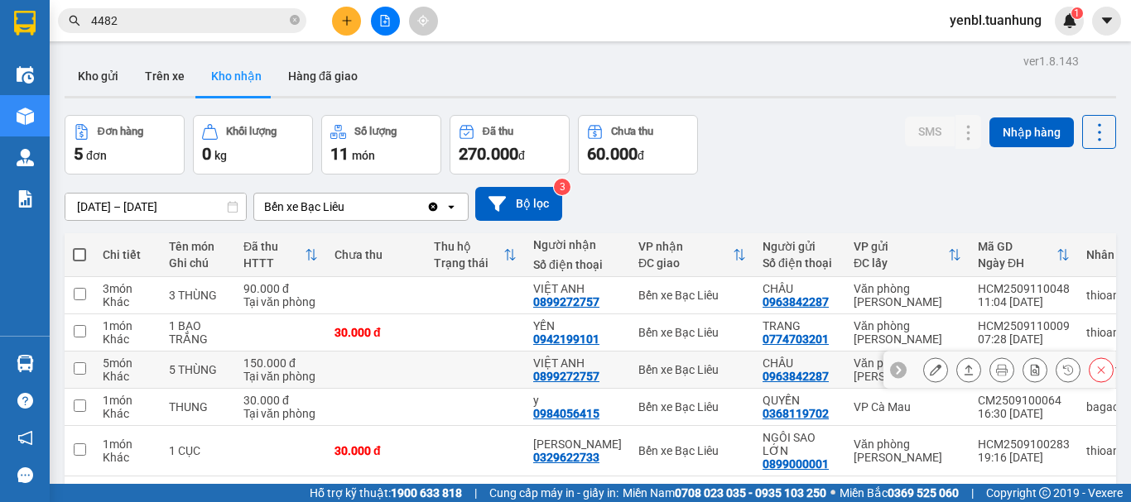
scroll to position [76, 0]
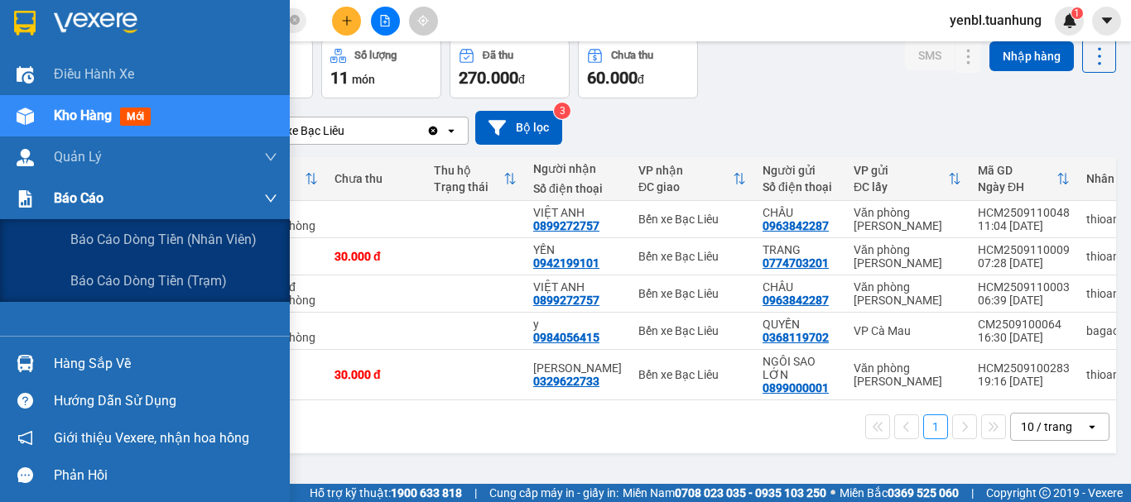
click at [70, 197] on span "Báo cáo" at bounding box center [79, 198] width 50 height 21
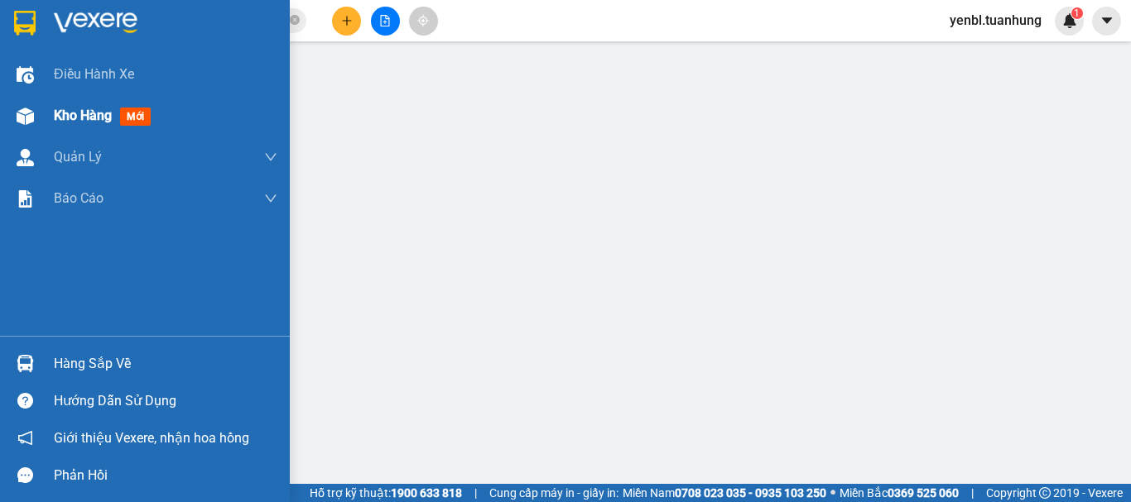
click at [83, 125] on div "Kho hàng mới" at bounding box center [105, 115] width 103 height 21
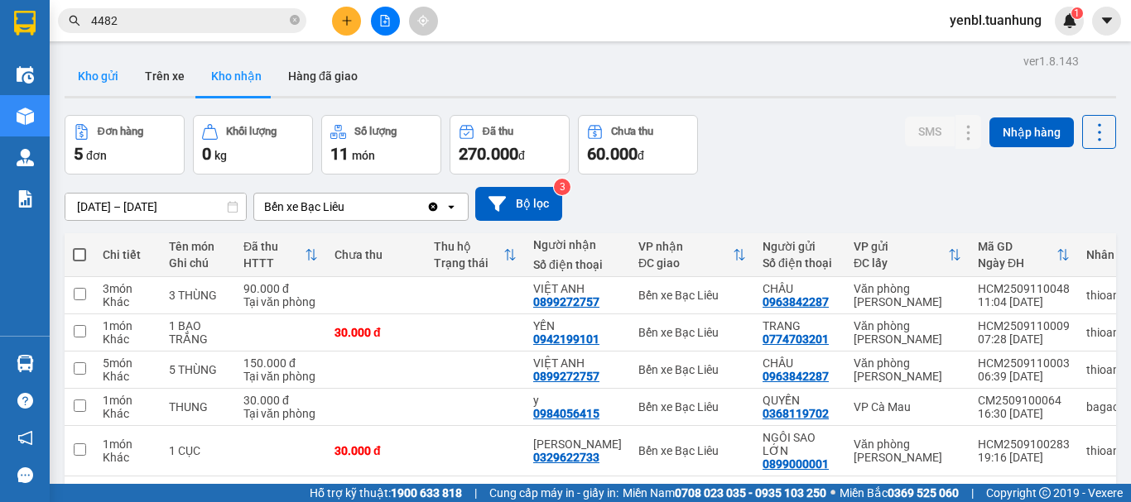
click at [87, 74] on button "Kho gửi" at bounding box center [98, 76] width 67 height 40
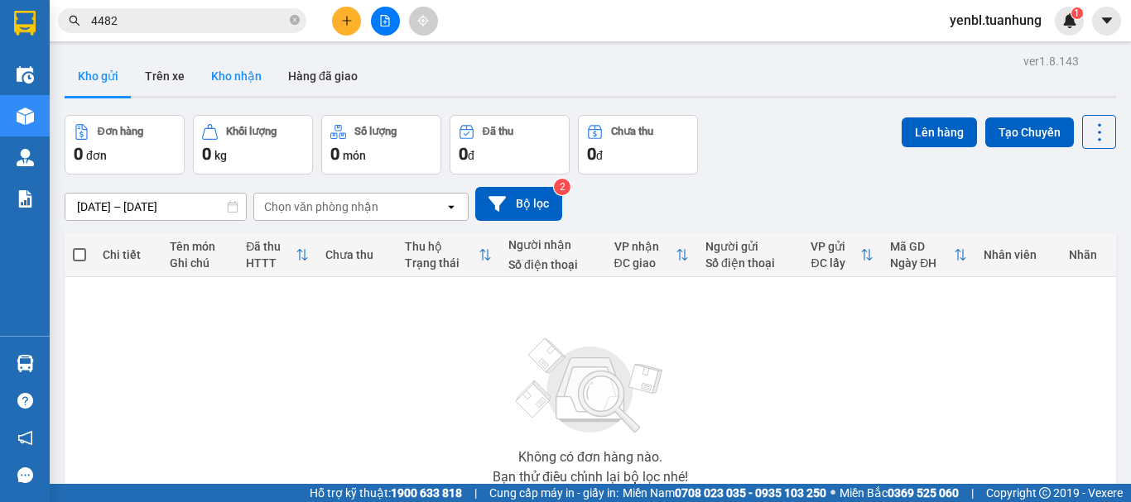
click at [238, 83] on button "Kho nhận" at bounding box center [236, 76] width 77 height 40
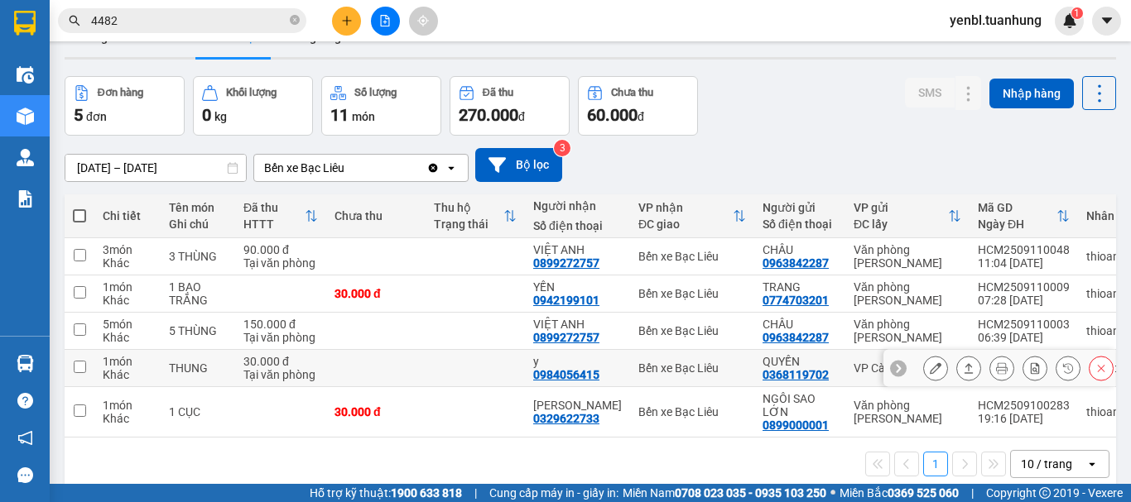
scroll to position [76, 0]
